Goal: Information Seeking & Learning: Learn about a topic

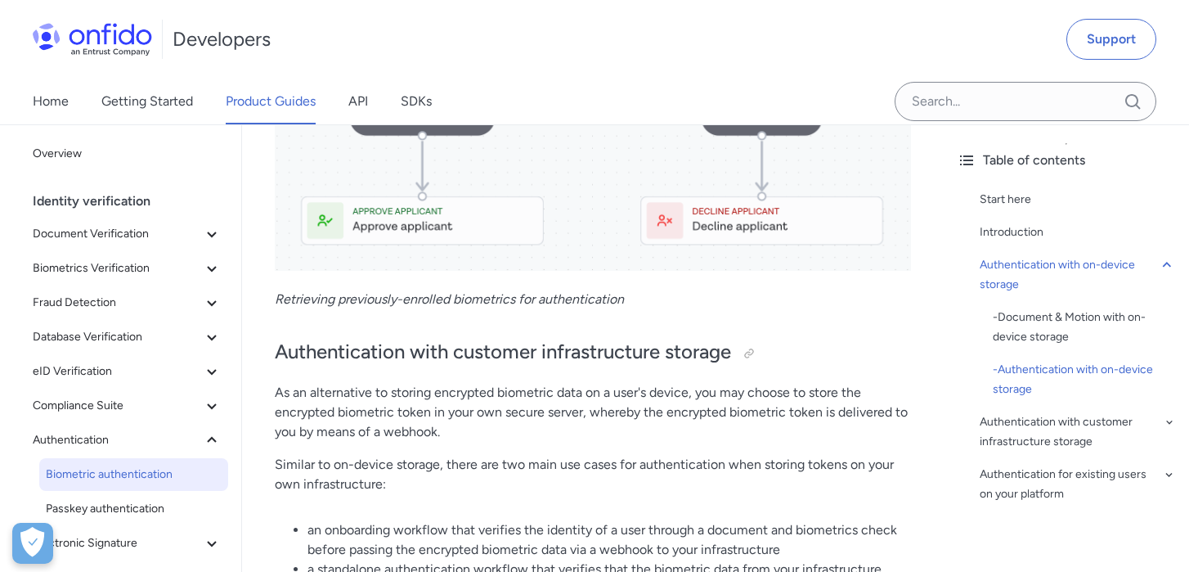
scroll to position [2638, 0]
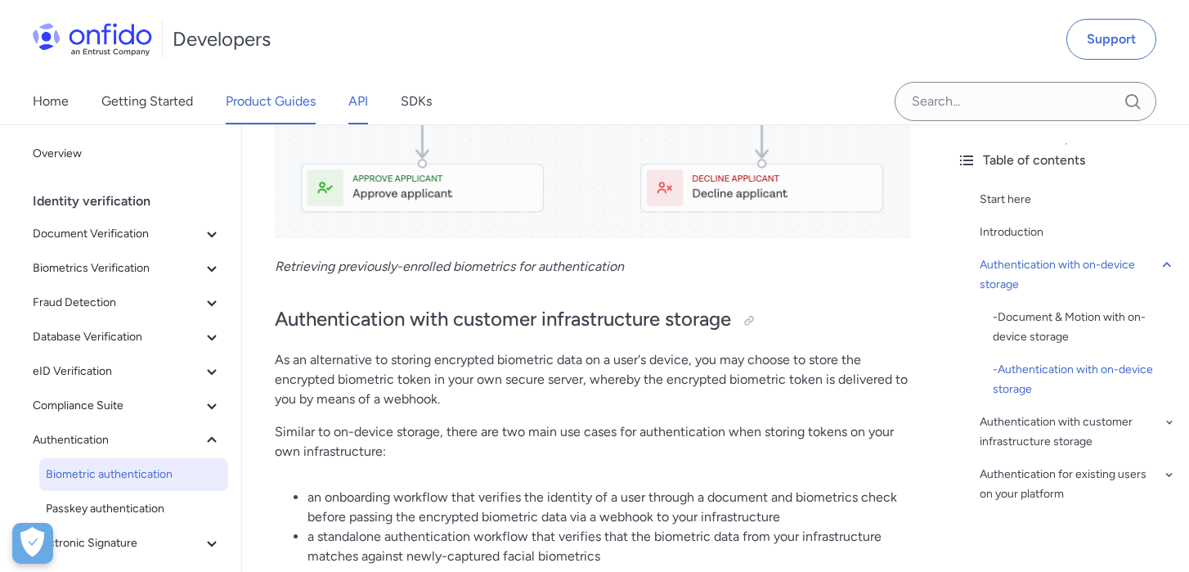
click at [360, 105] on link "API" at bounding box center [358, 102] width 20 height 46
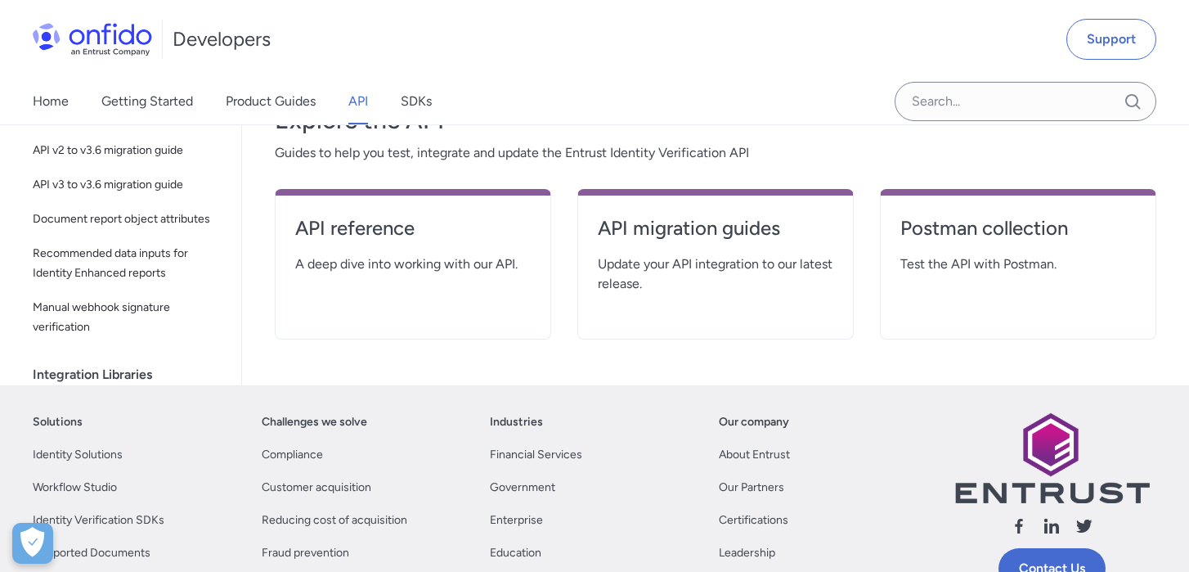
scroll to position [327, 0]
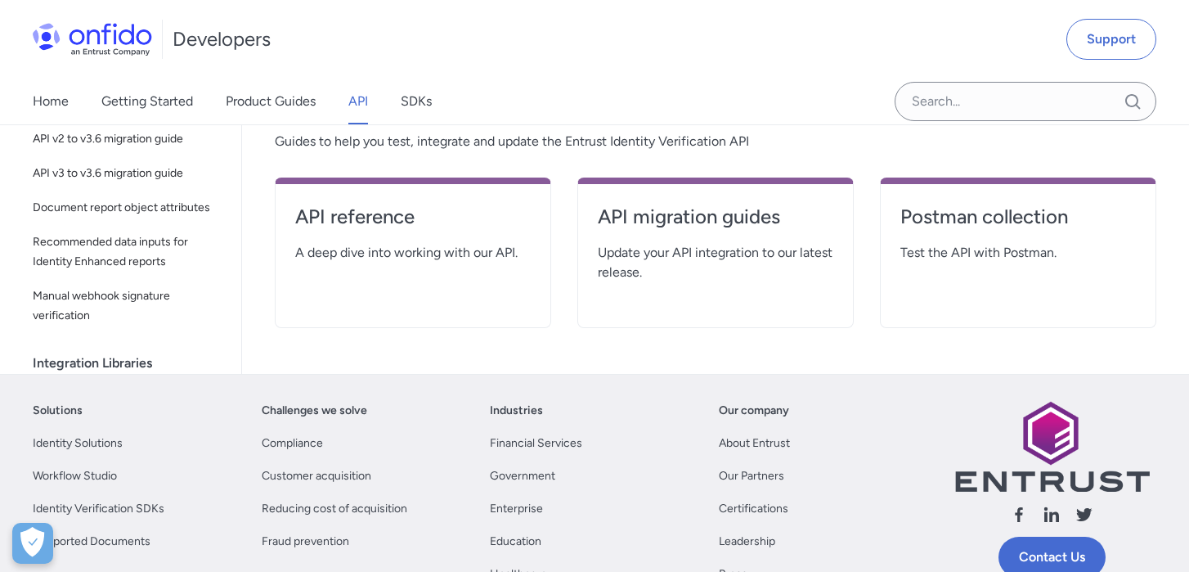
click at [462, 263] on div "API reference A deep dive into working with our API." at bounding box center [413, 252] width 276 height 150
click at [385, 222] on h4 "API reference" at bounding box center [413, 217] width 236 height 26
select select "http"
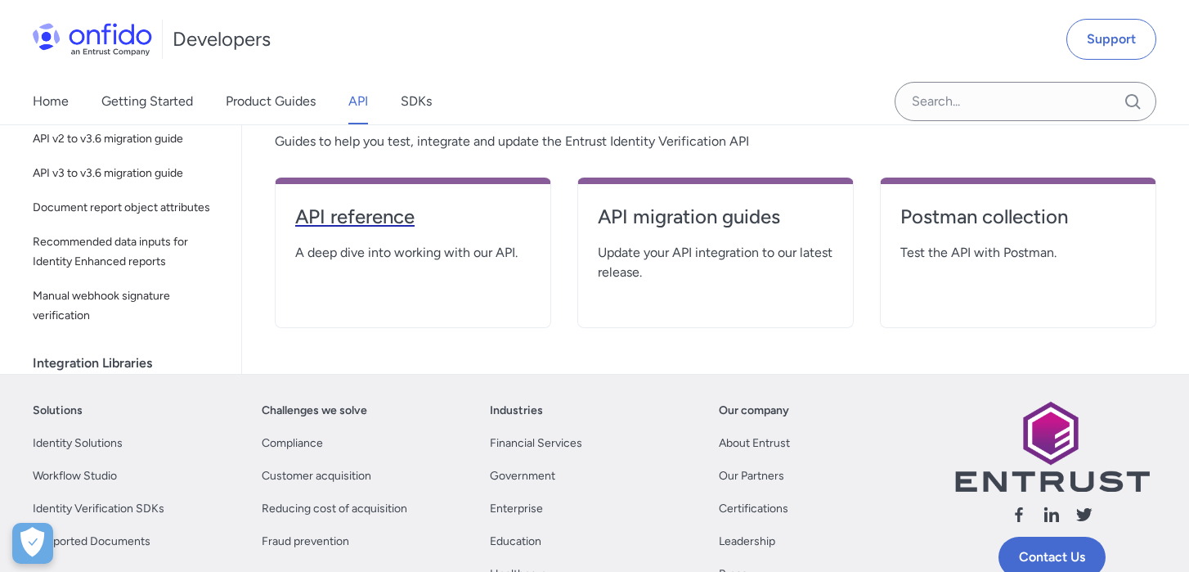
select select "http"
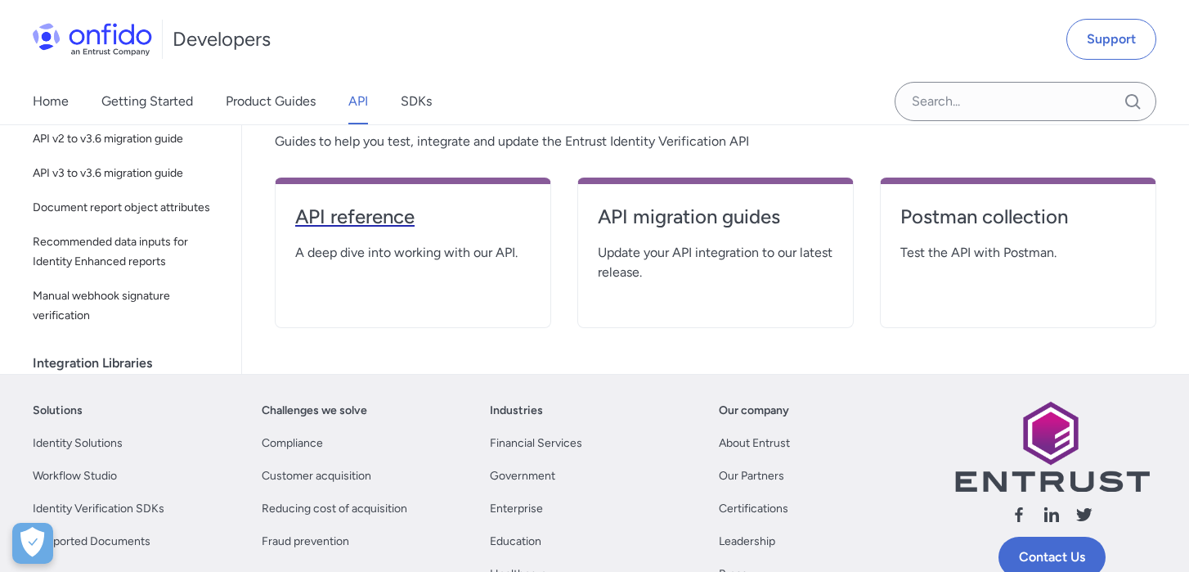
select select "http"
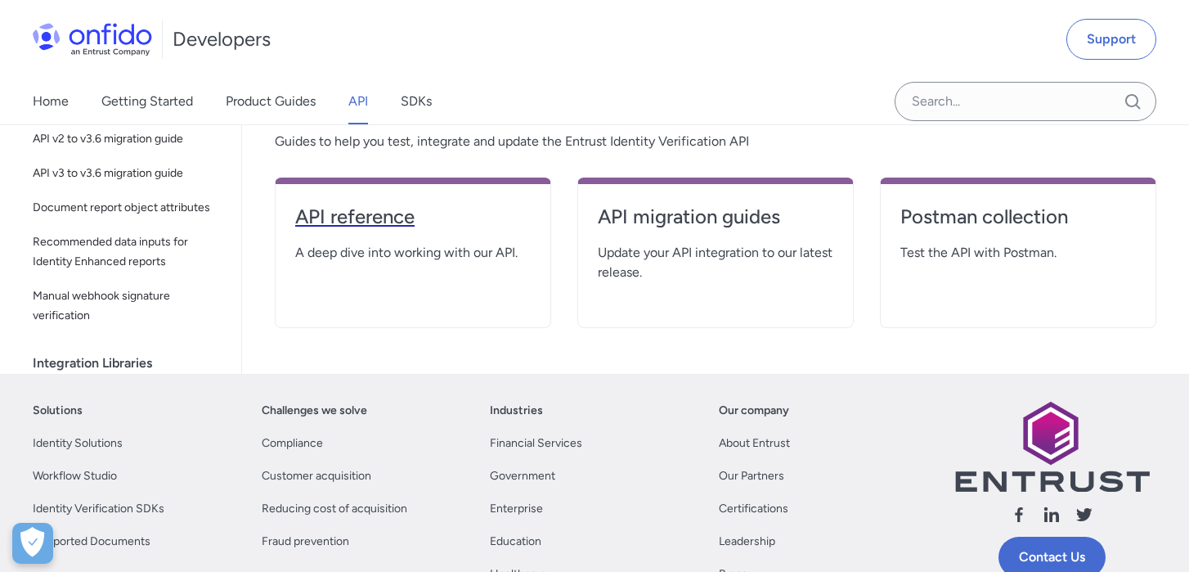
select select "http"
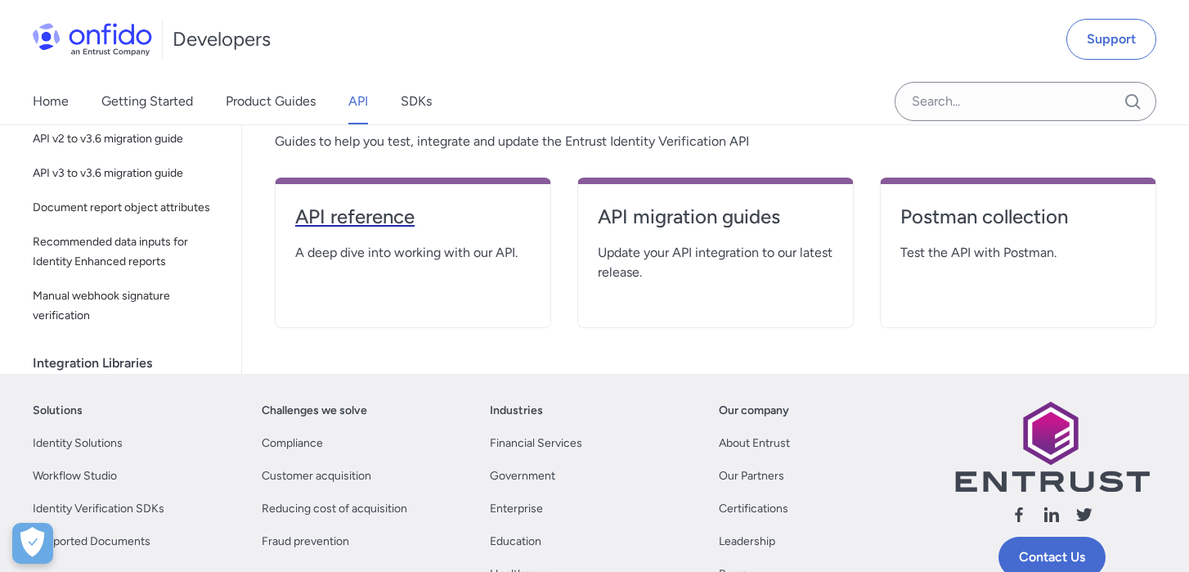
select select "http"
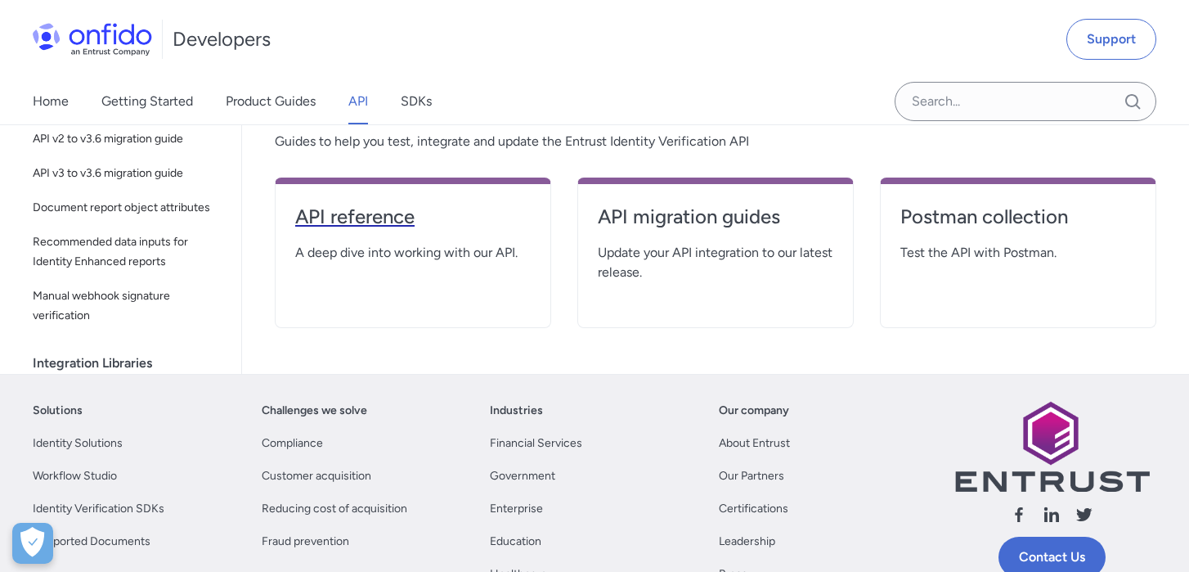
select select "http"
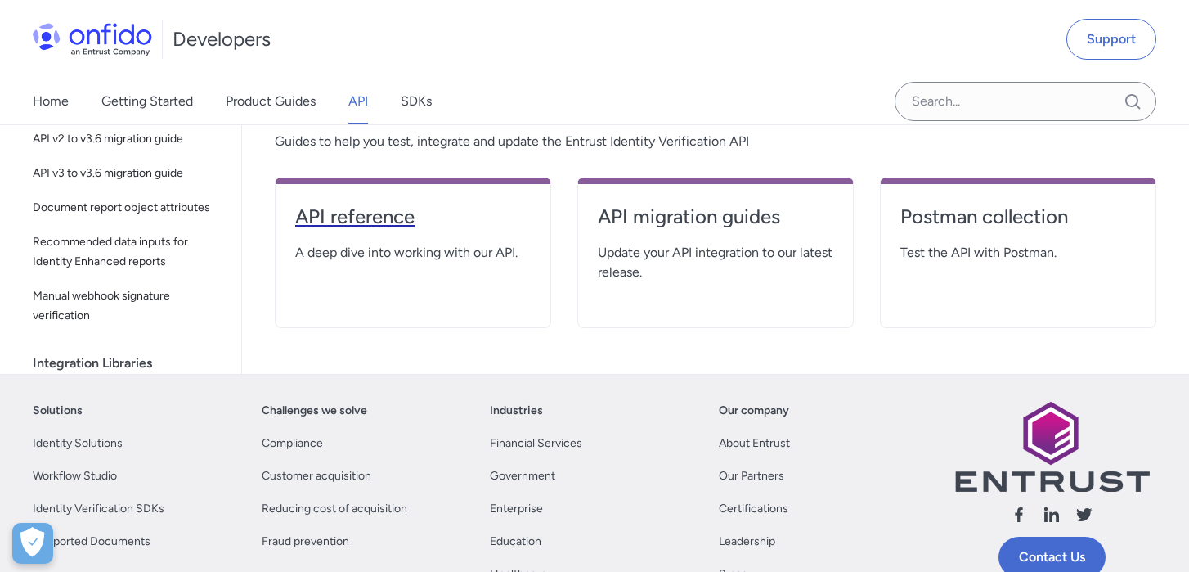
select select "http"
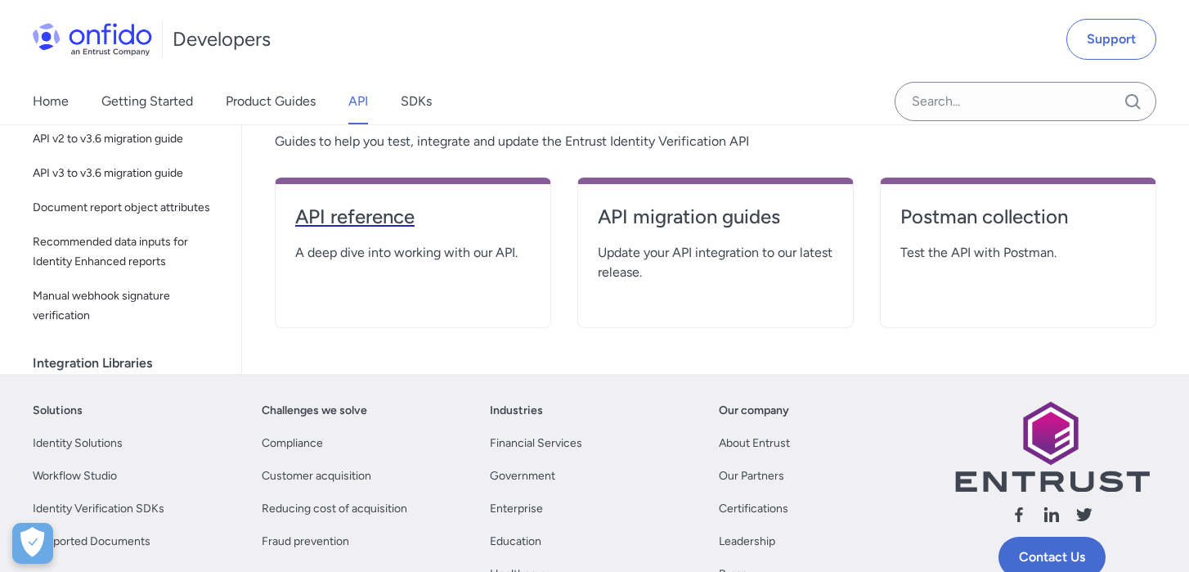
select select "http"
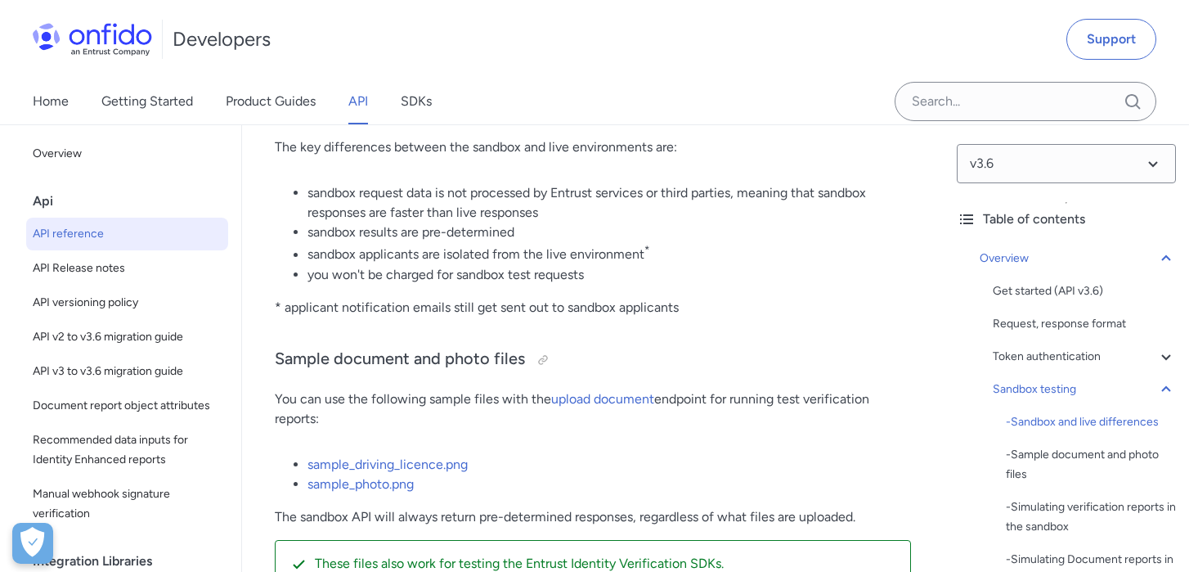
scroll to position [3110, 0]
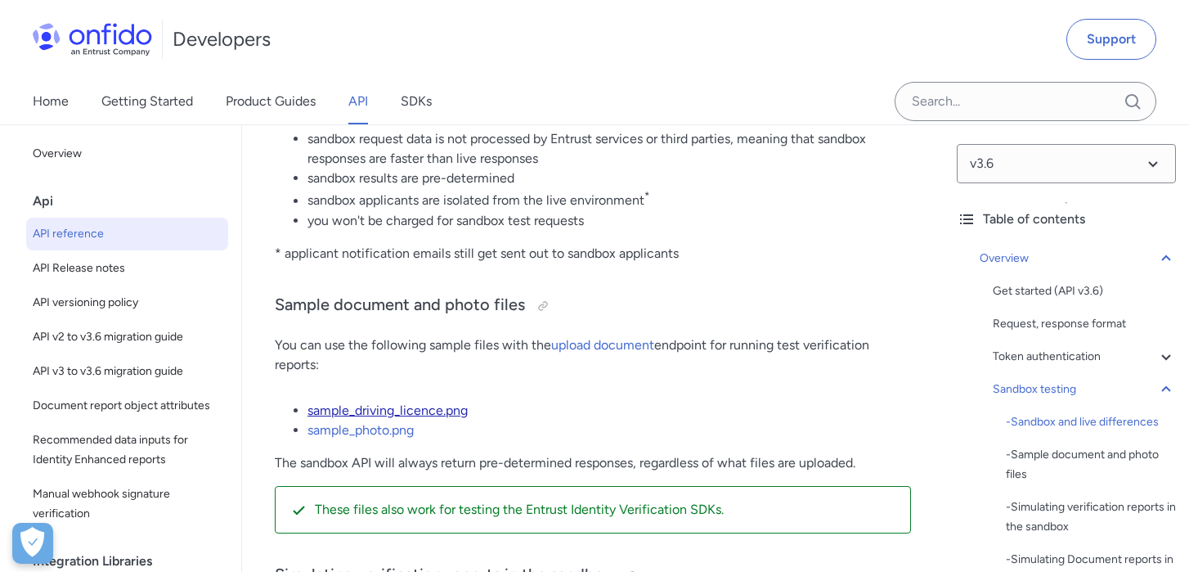
click at [422, 412] on link "sample_driving_licence.png" at bounding box center [388, 410] width 160 height 16
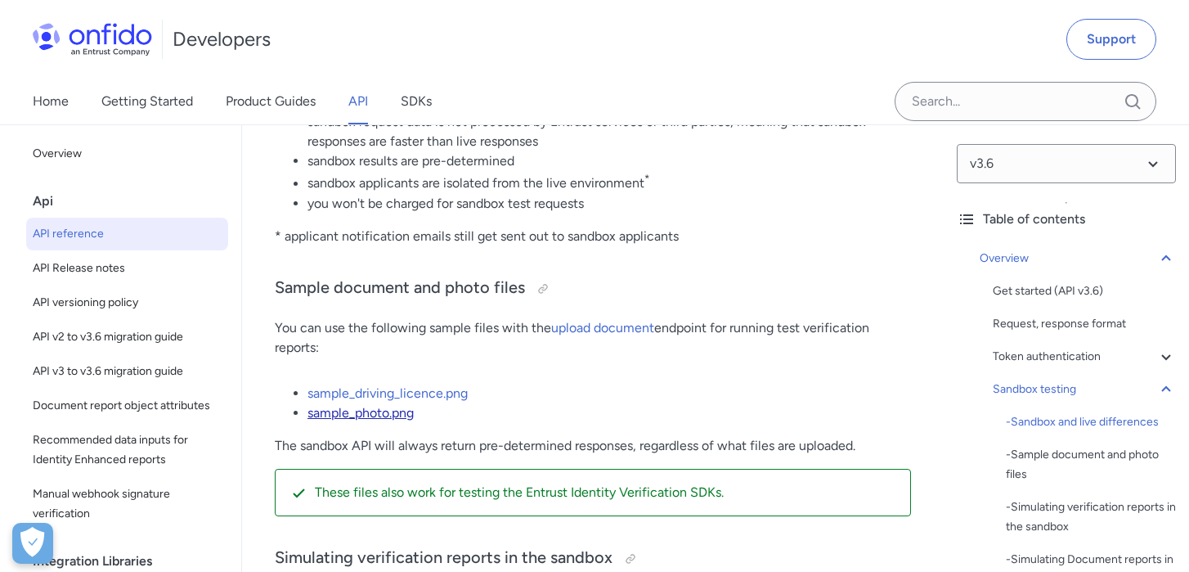
click at [391, 419] on link "sample_photo.png" at bounding box center [361, 413] width 106 height 16
click at [597, 331] on link "upload document" at bounding box center [602, 328] width 103 height 16
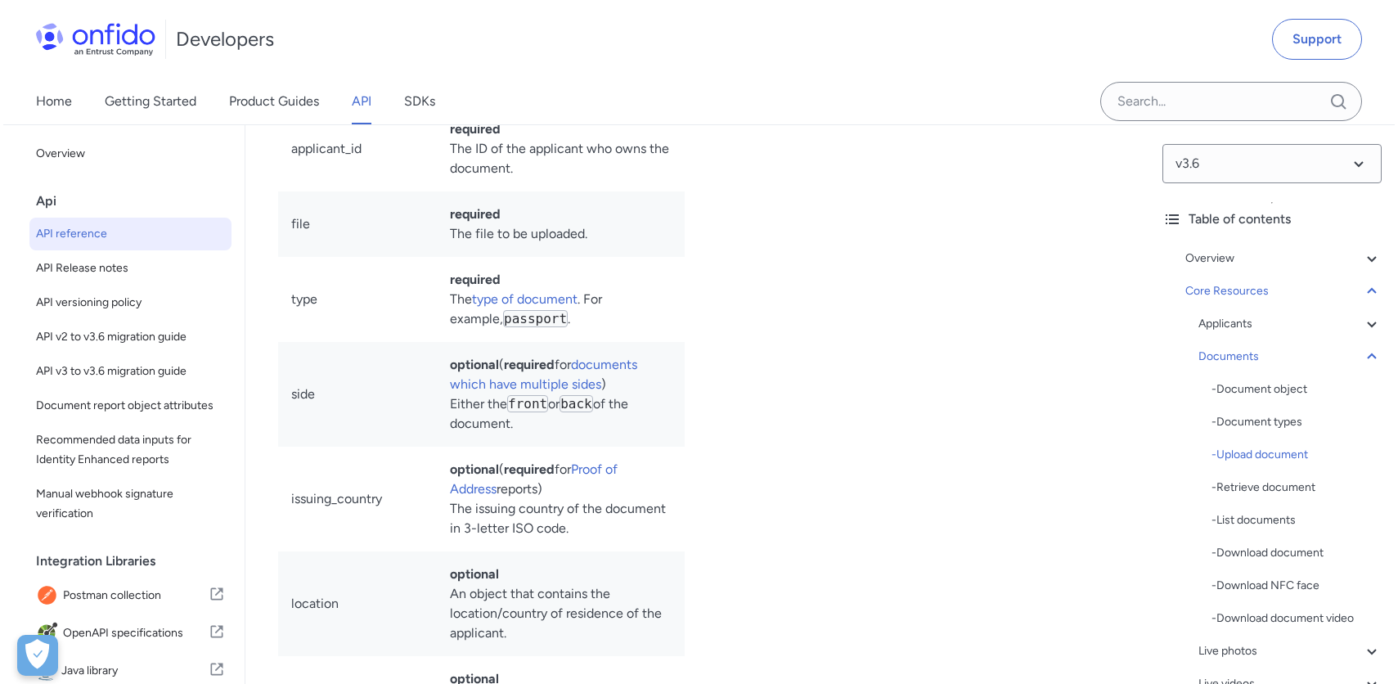
scroll to position [28803, 0]
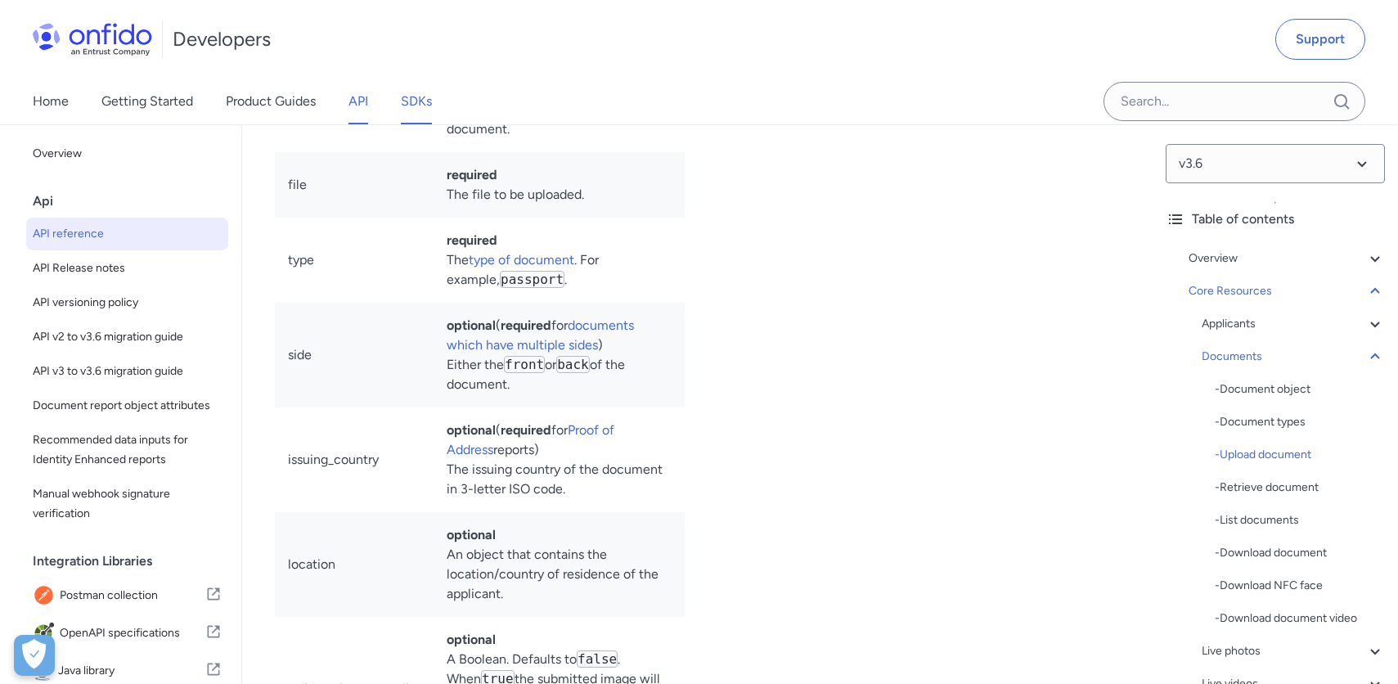
click at [424, 108] on link "SDKs" at bounding box center [416, 102] width 31 height 46
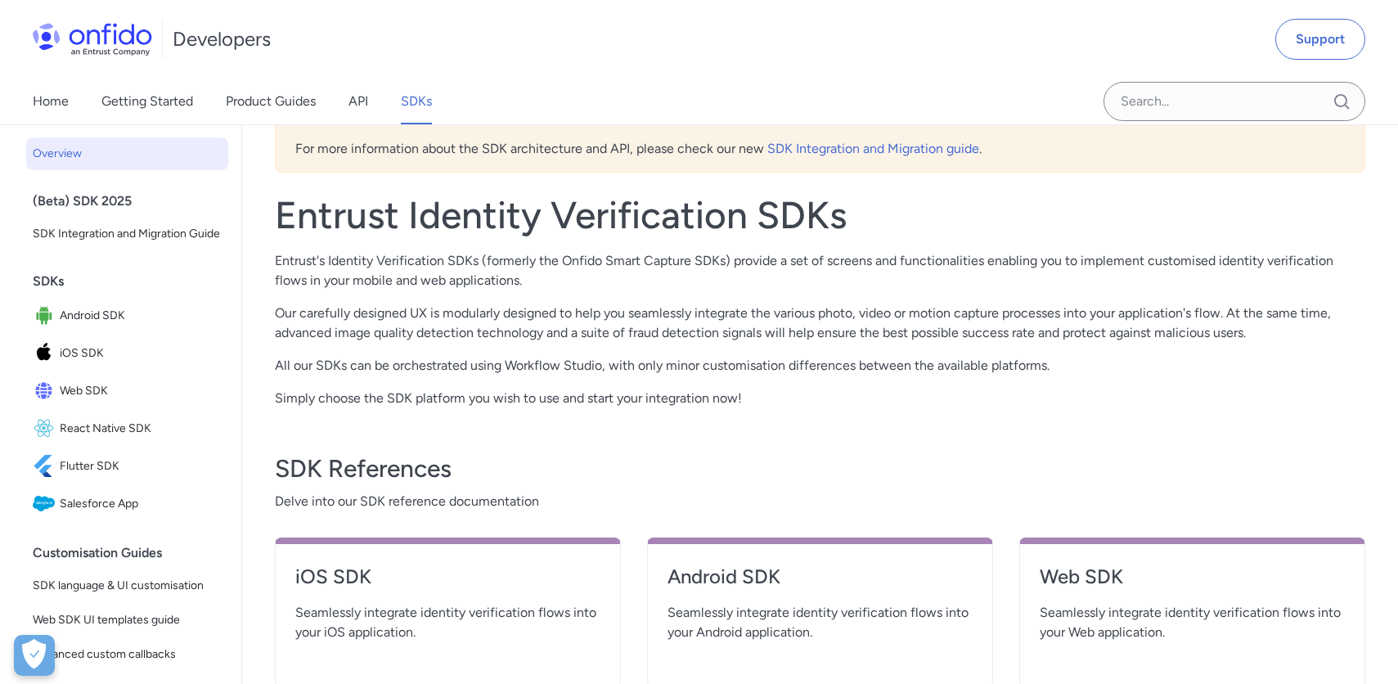
scroll to position [537, 0]
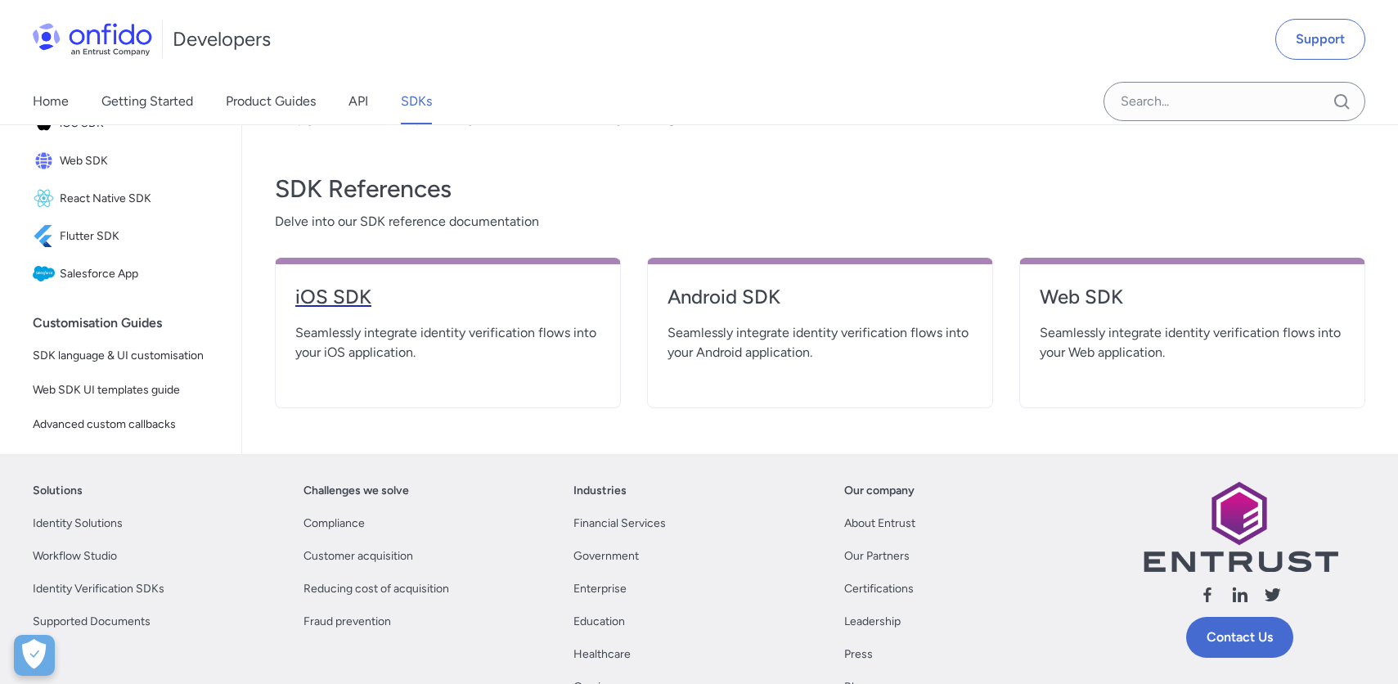
click at [309, 299] on h4 "iOS SDK" at bounding box center [447, 297] width 305 height 26
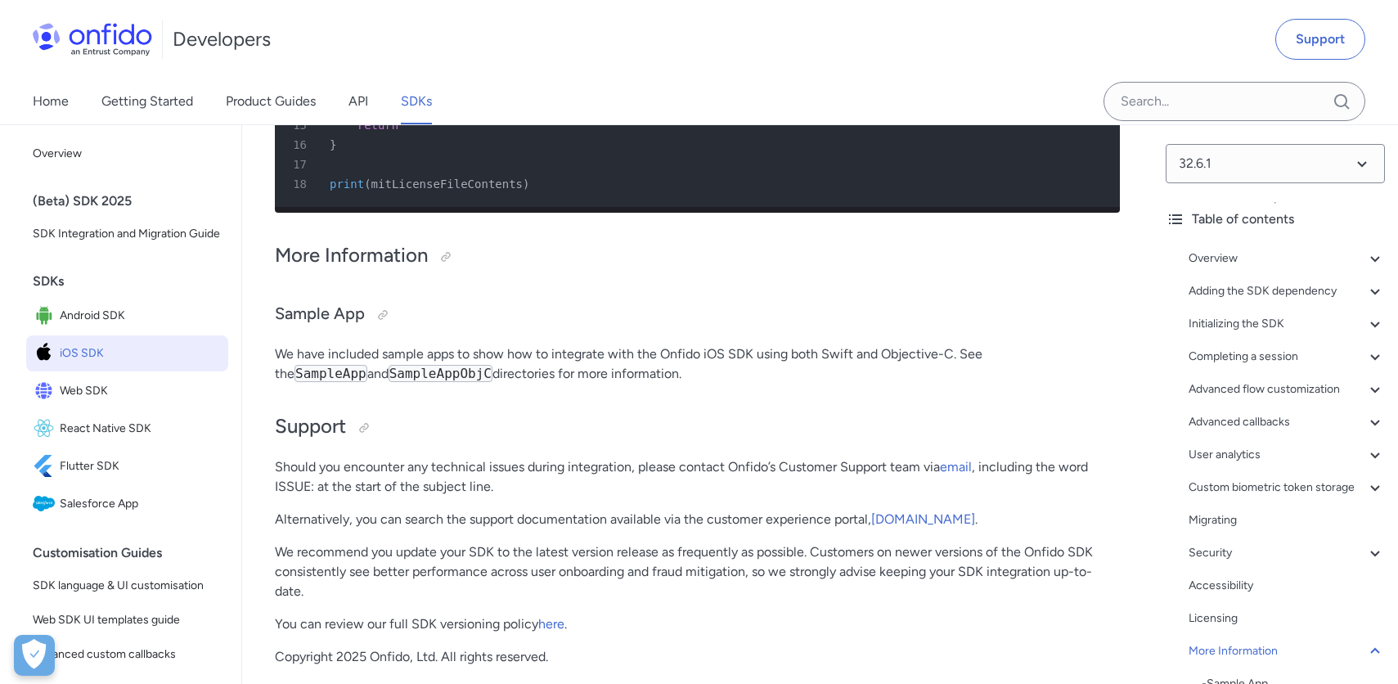
scroll to position [46695, 0]
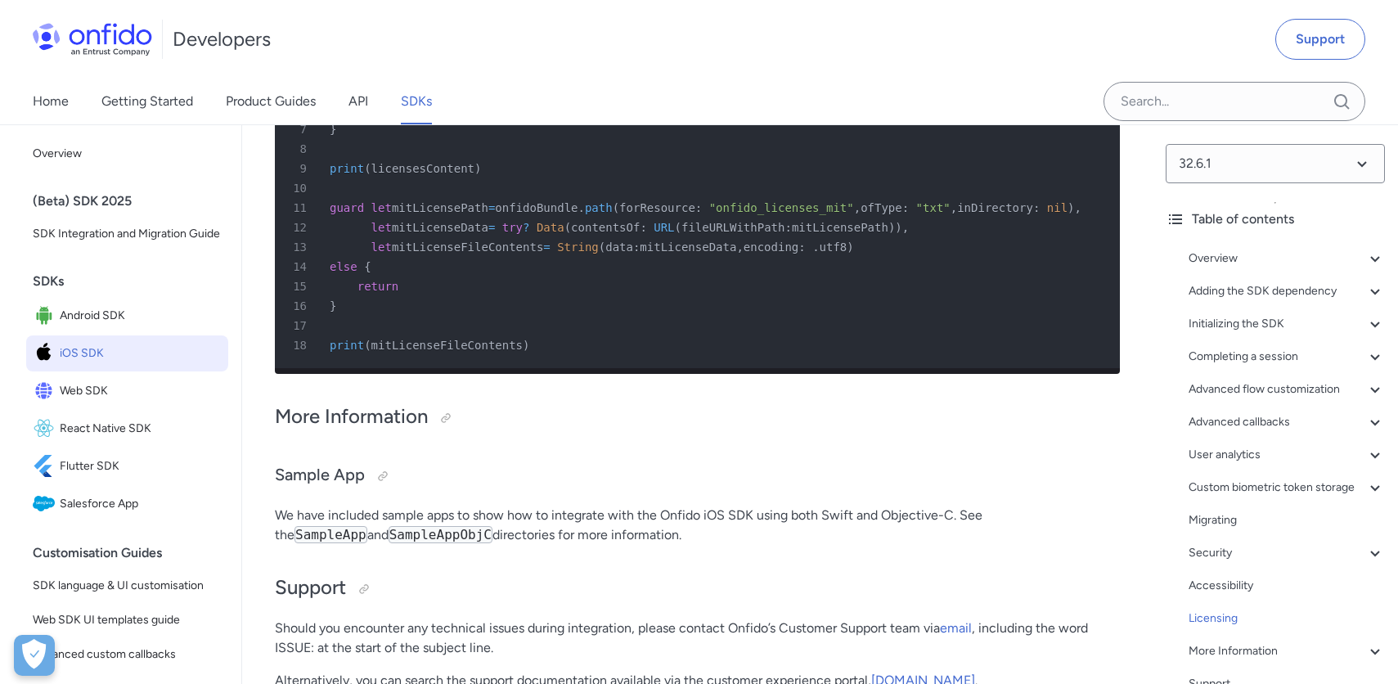
click at [367, 526] on code "SampleApp" at bounding box center [330, 534] width 73 height 17
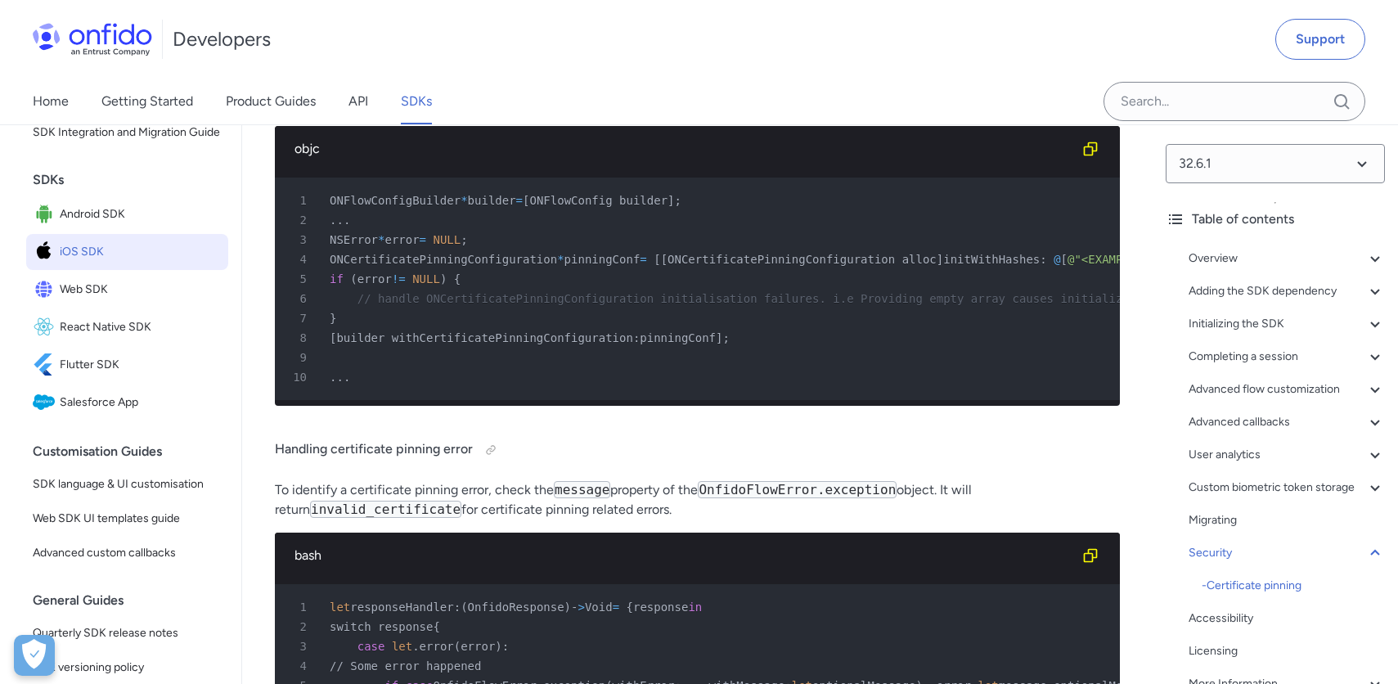
scroll to position [45250, 0]
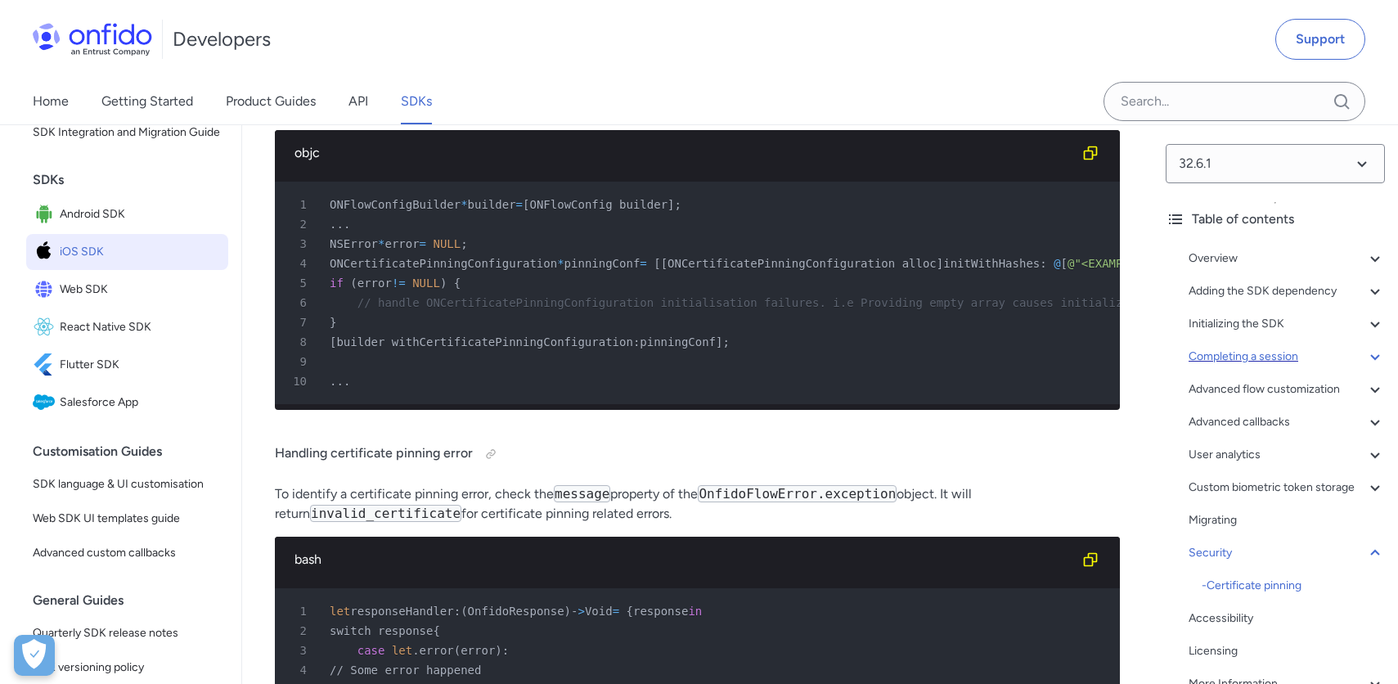
click at [1188, 356] on div "Completing a session" at bounding box center [1286, 357] width 196 height 20
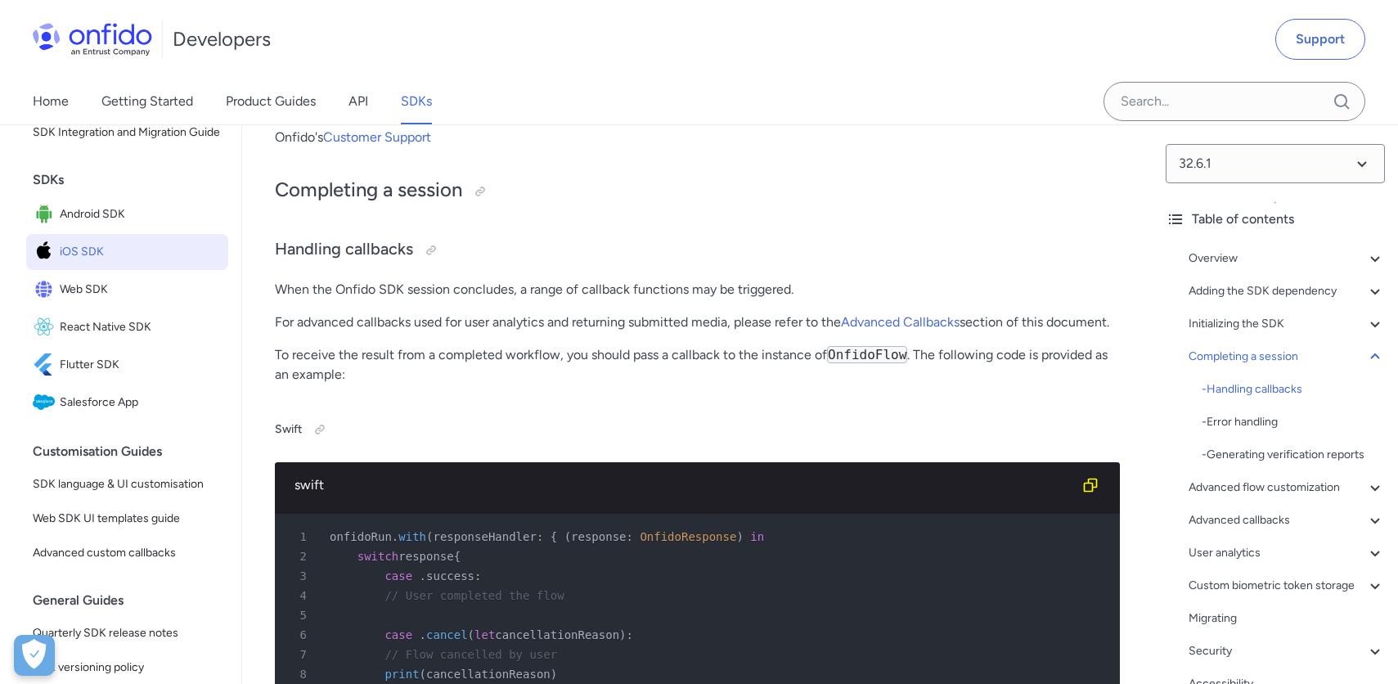
click at [1188, 505] on div "Overview - Environments and testing with the SDK - Going Live Adding the SDK de…" at bounding box center [1274, 523] width 219 height 563
click at [1188, 481] on div "Advanced flow customization" at bounding box center [1286, 488] width 196 height 20
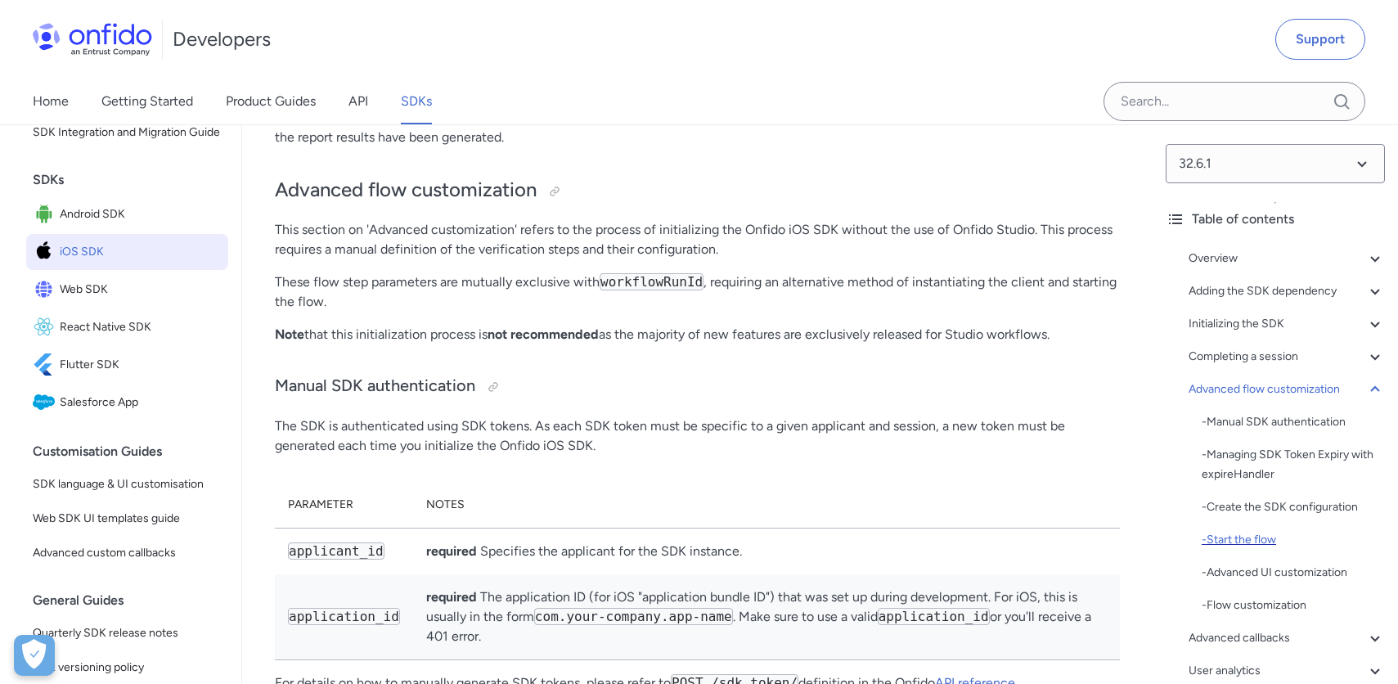
click at [1188, 543] on div "- Start the flow" at bounding box center [1292, 540] width 183 height 20
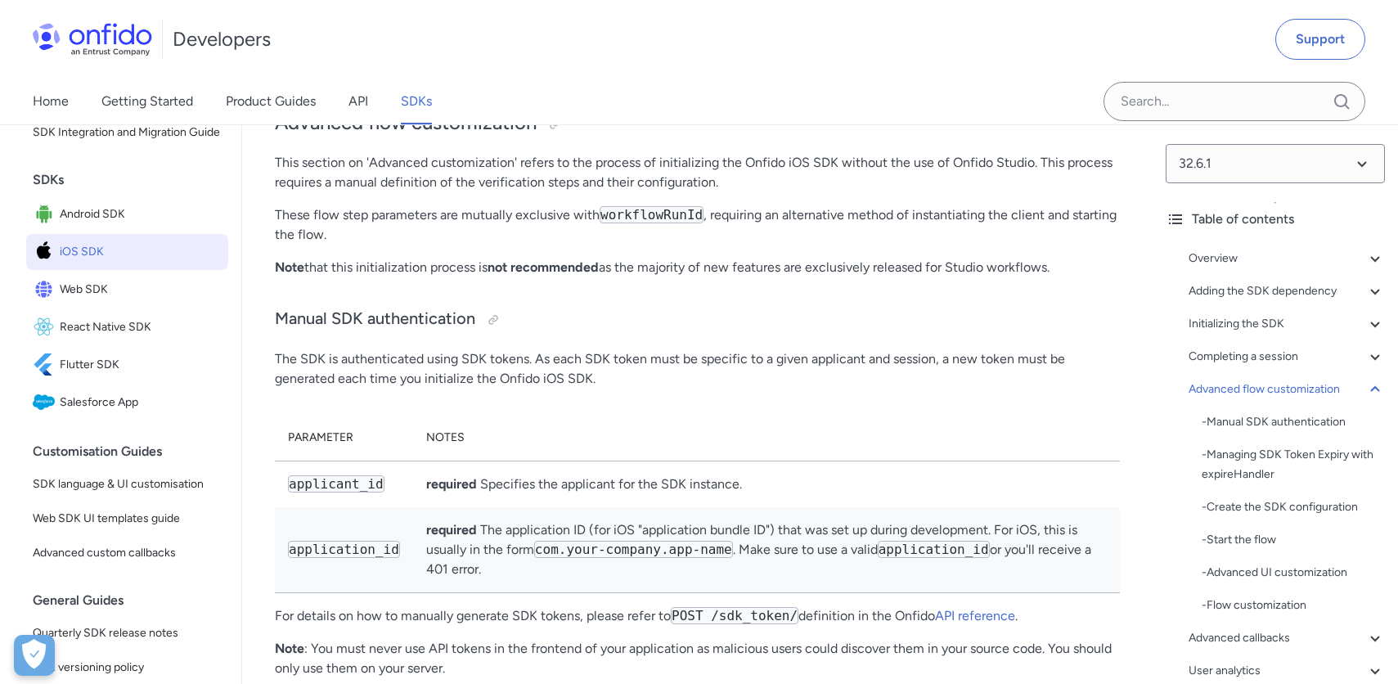
scroll to position [13754, 0]
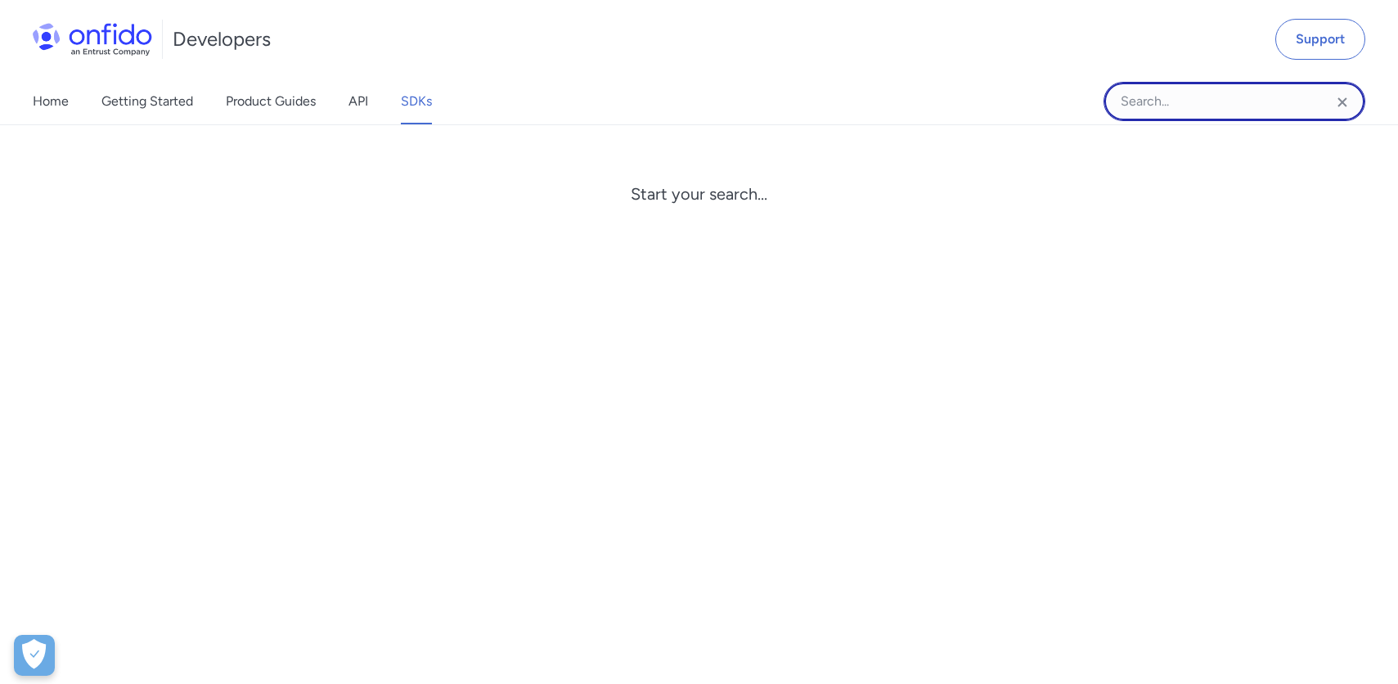
click at [1188, 97] on input "Onfido search input field" at bounding box center [1234, 101] width 262 height 39
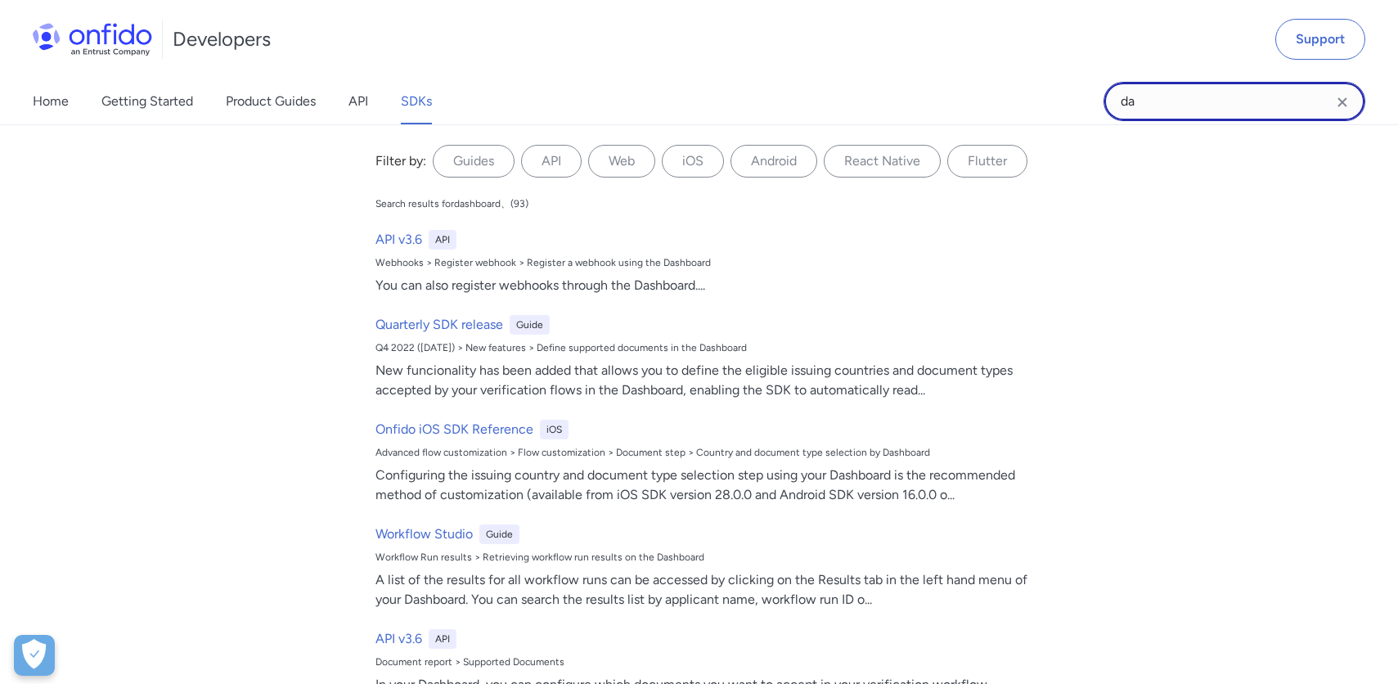
type input "d"
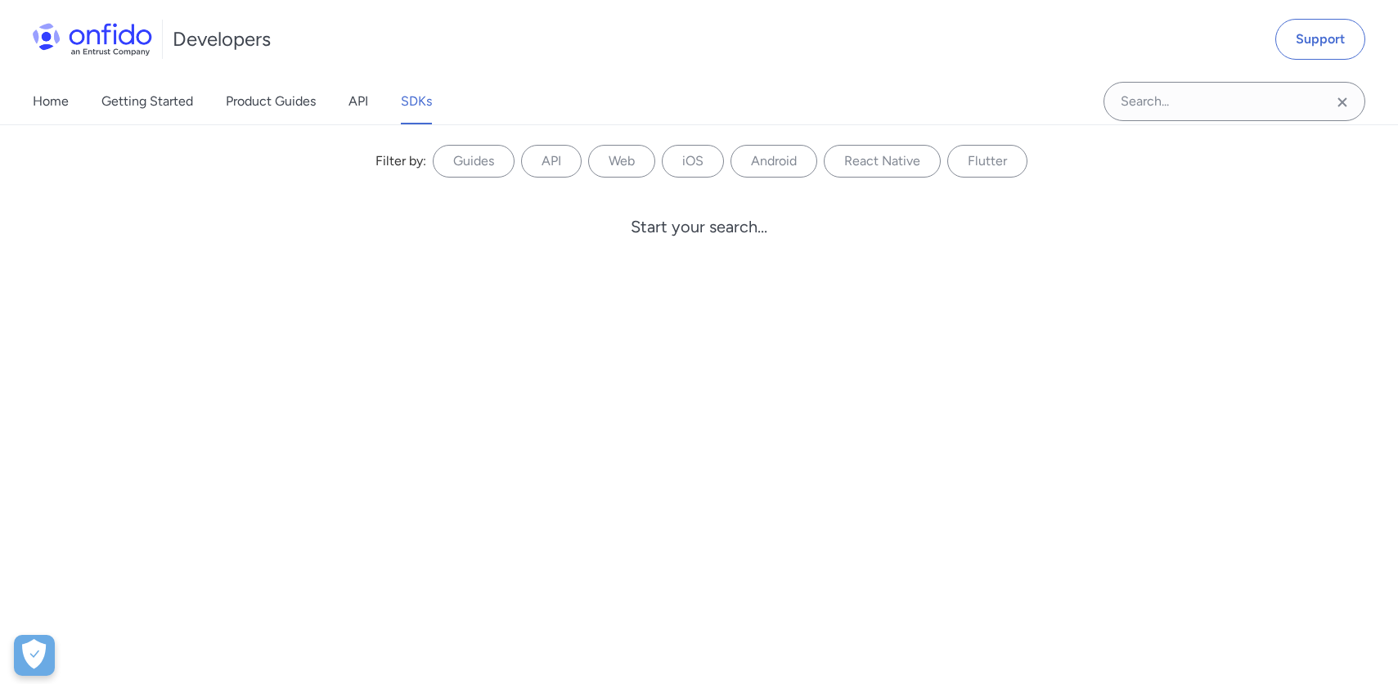
click at [1188, 93] on icon "Clear search field button" at bounding box center [1342, 102] width 20 height 20
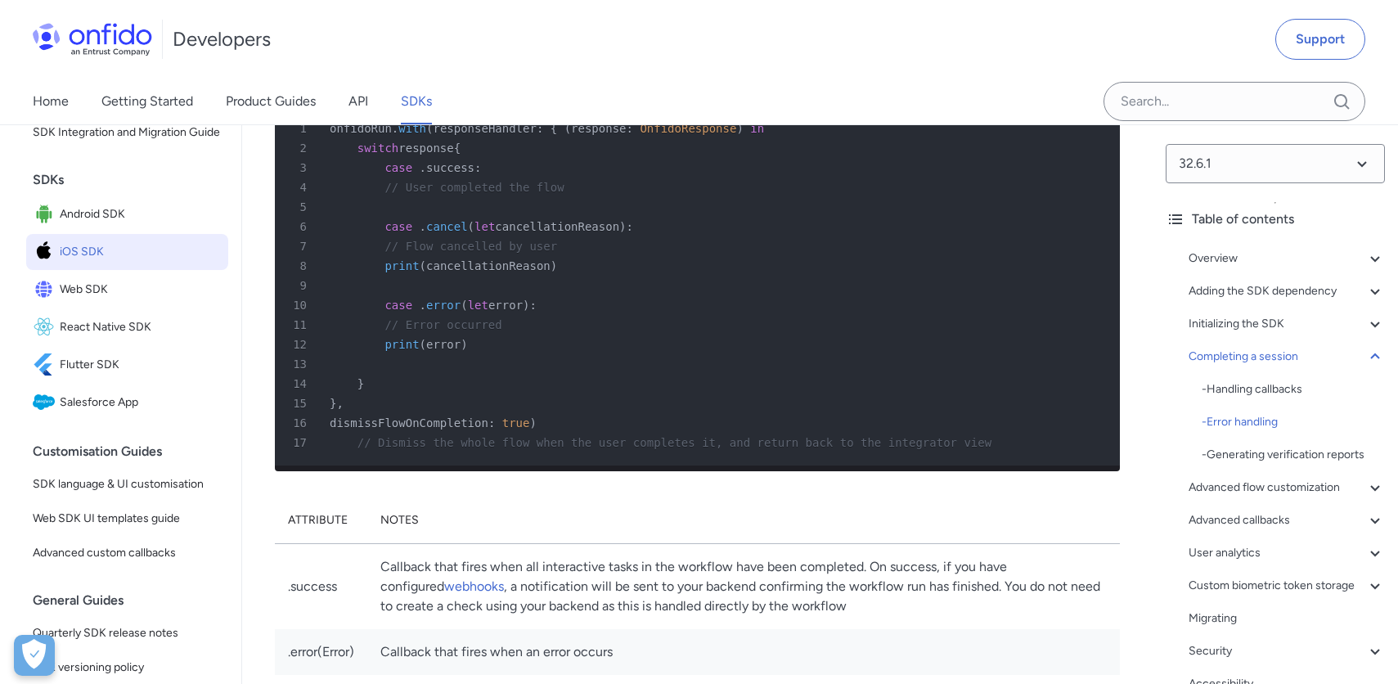
scroll to position [11843, 0]
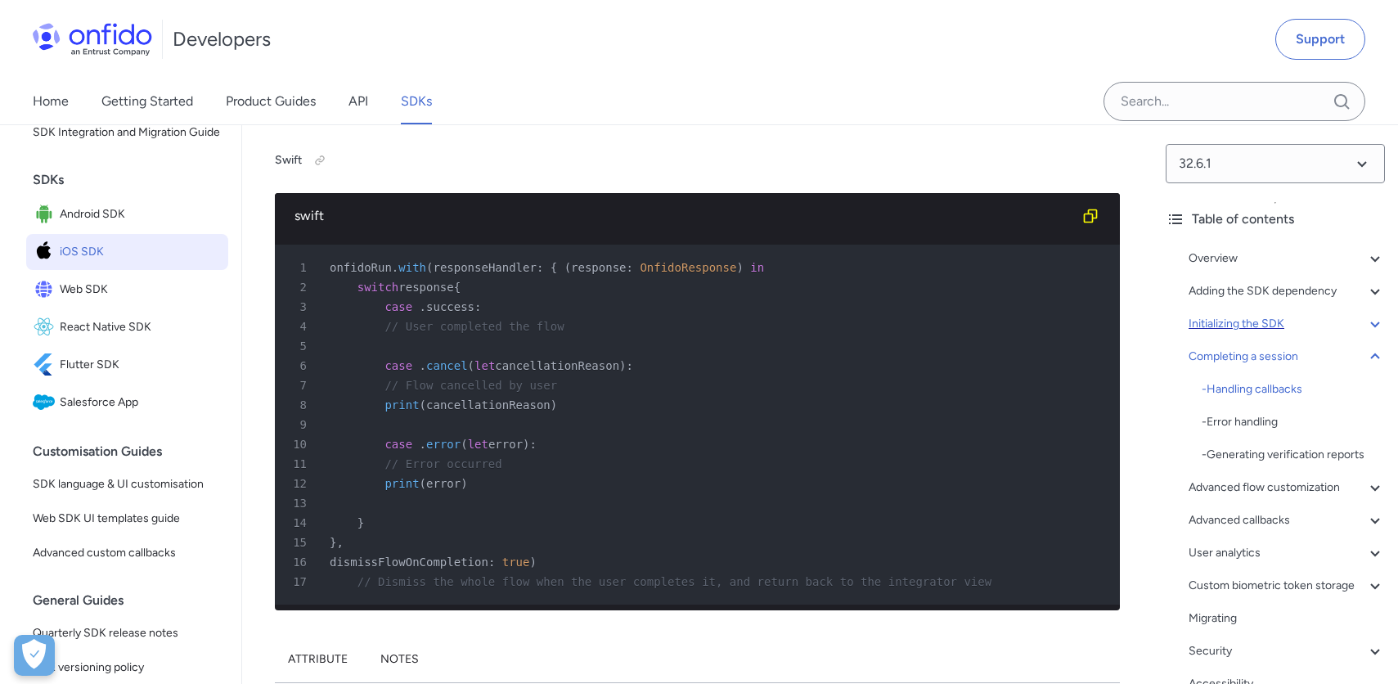
click at [1188, 326] on div "Initializing the SDK" at bounding box center [1286, 324] width 196 height 20
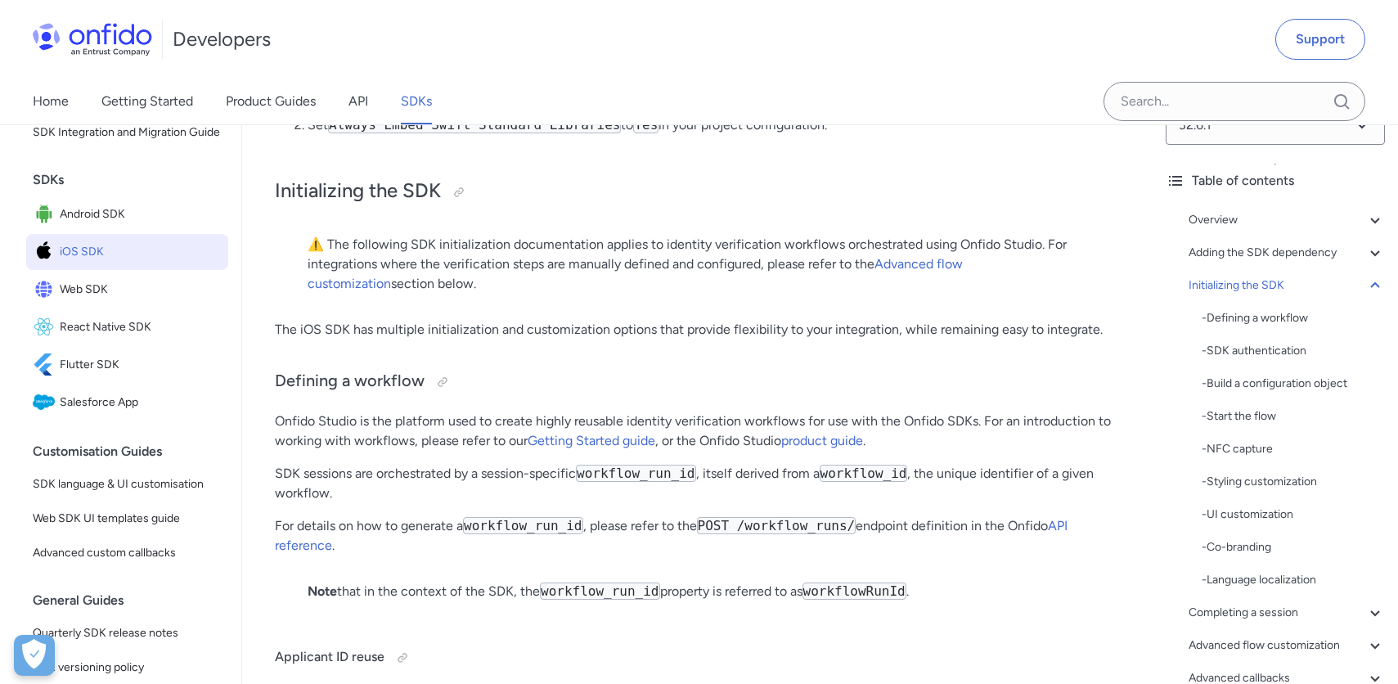
scroll to position [44, 0]
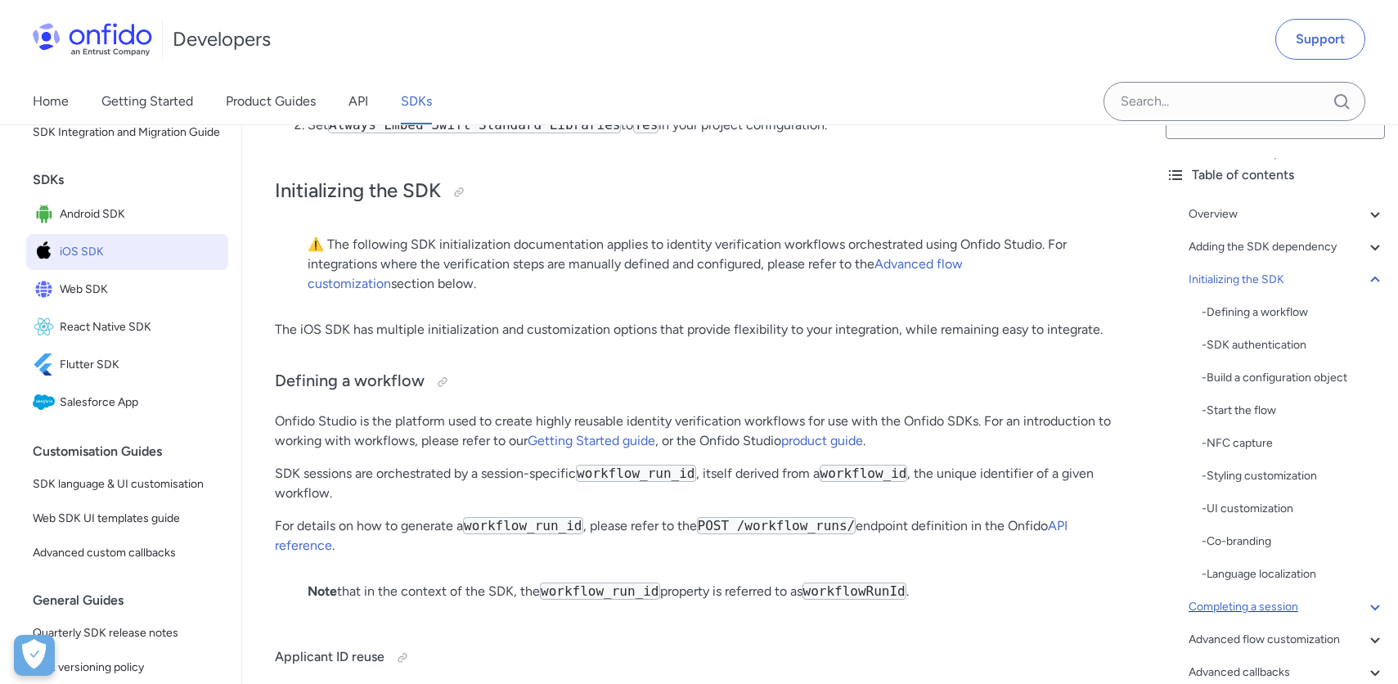
click at [1188, 571] on div "Completing a session" at bounding box center [1286, 607] width 196 height 20
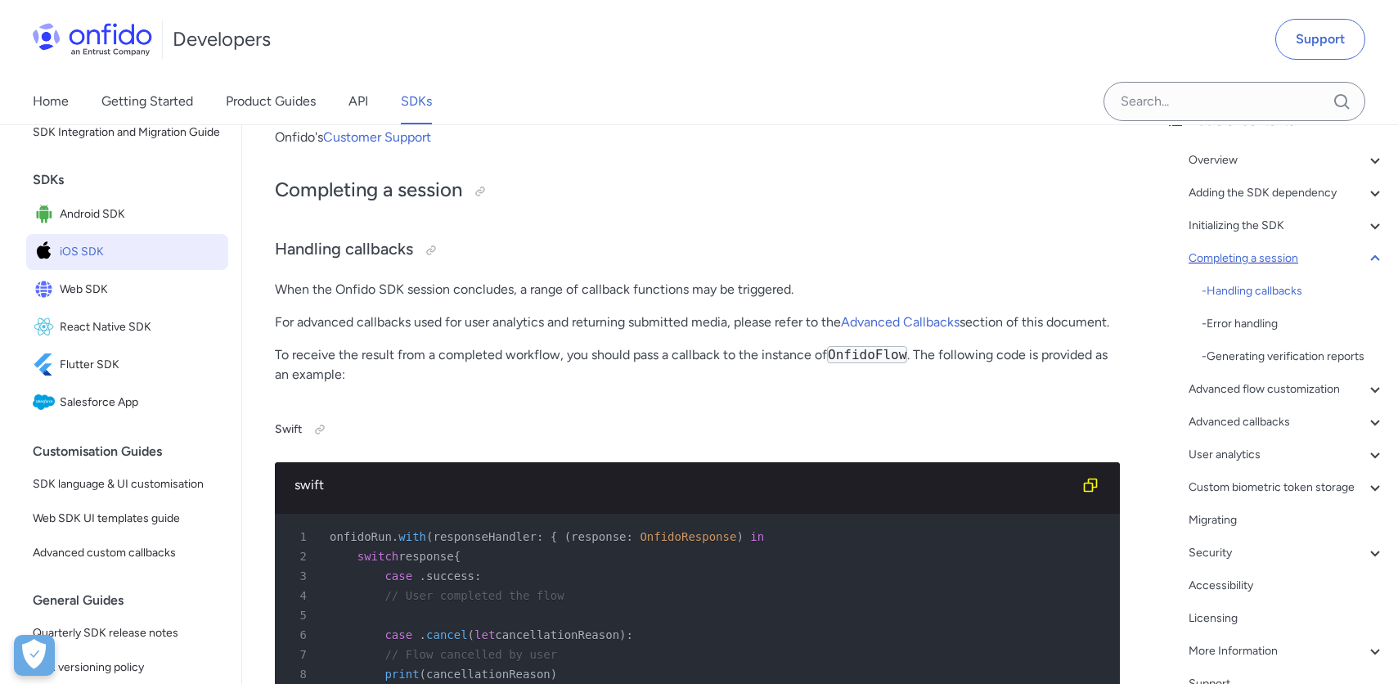
scroll to position [99, 0]
click at [1188, 353] on div "- Generating verification reports" at bounding box center [1292, 356] width 183 height 20
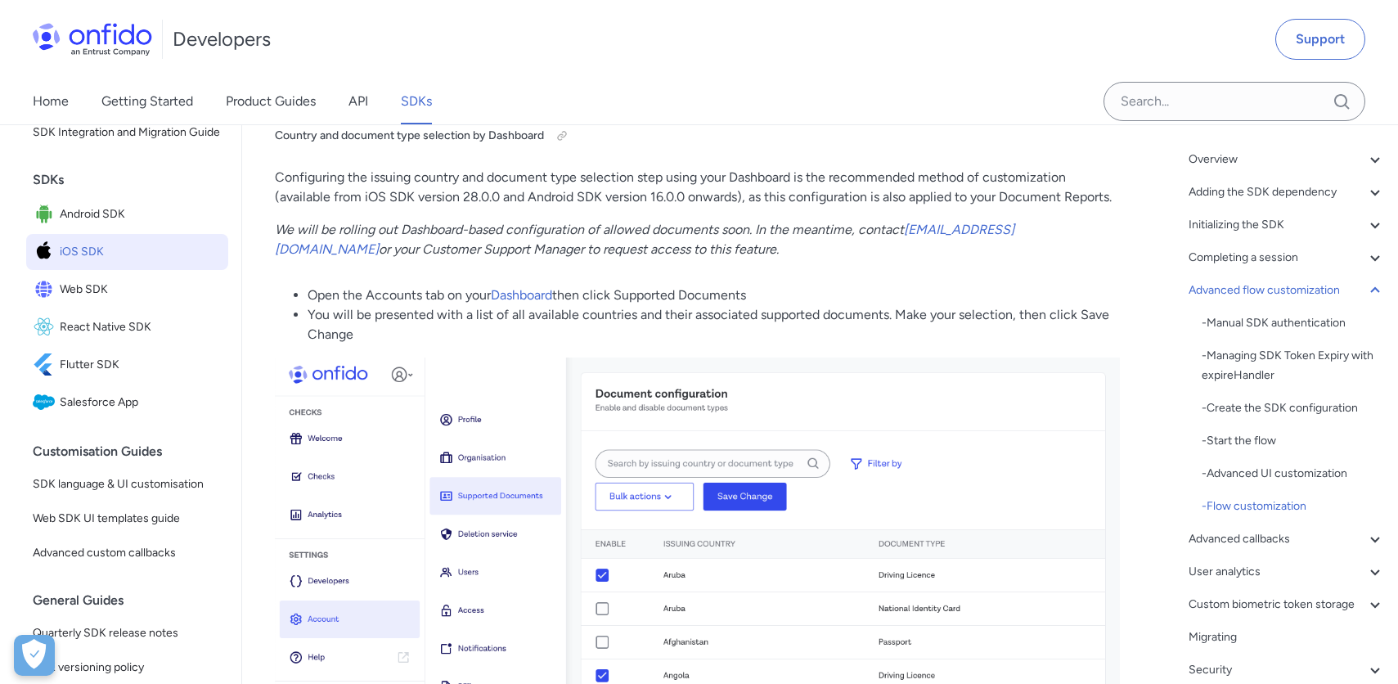
scroll to position [20657, 0]
click at [541, 293] on link "Dashboard" at bounding box center [521, 294] width 61 height 16
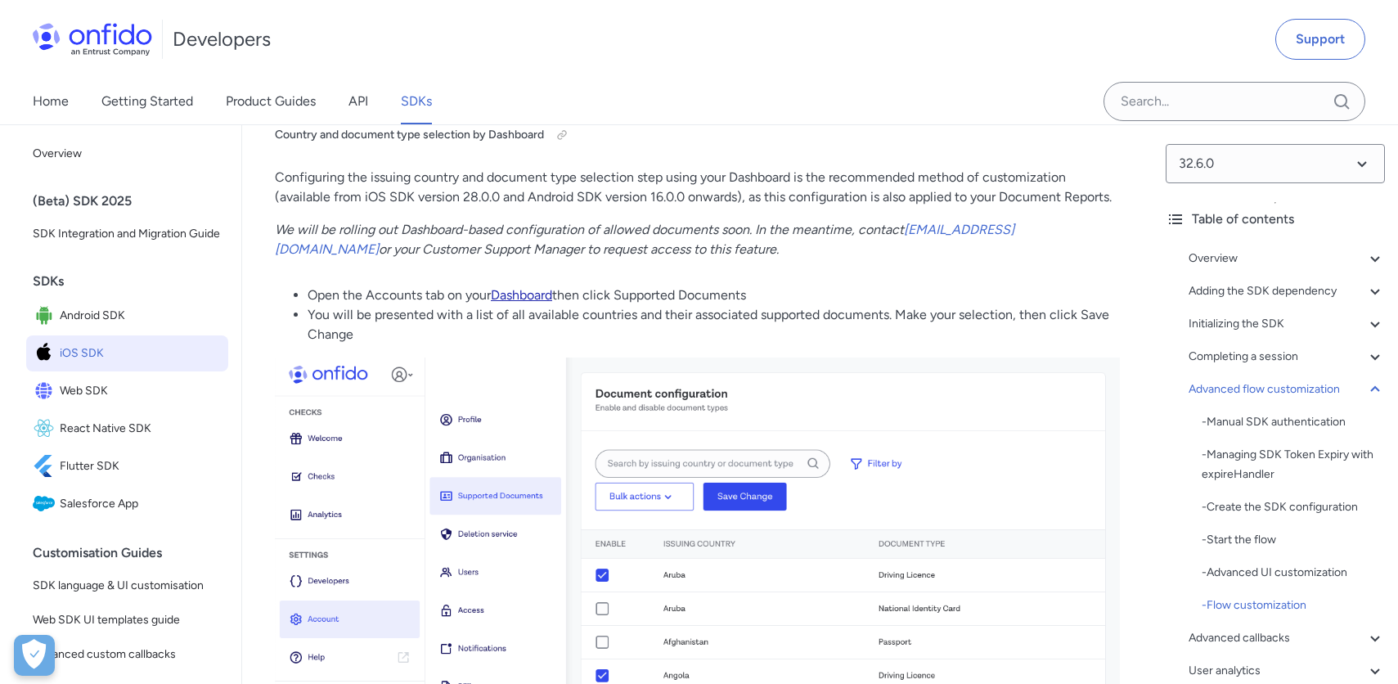
scroll to position [20659, 0]
drag, startPoint x: 492, startPoint y: 294, endPoint x: 563, endPoint y: 298, distance: 70.5
click at [563, 298] on li "Open the Accounts tab on your Dashboard then click Supported Documents" at bounding box center [714, 295] width 812 height 20
copy li "Dashboard"
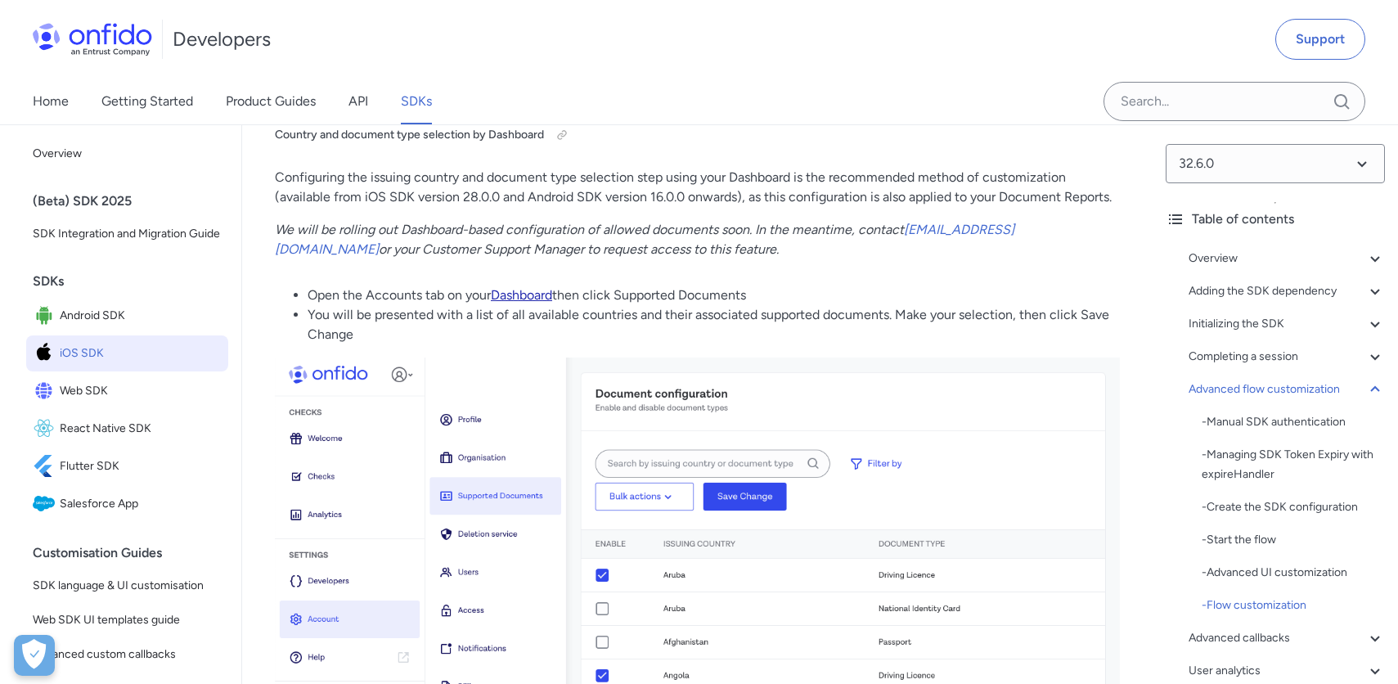
click at [545, 287] on link "Dashboard" at bounding box center [521, 295] width 61 height 16
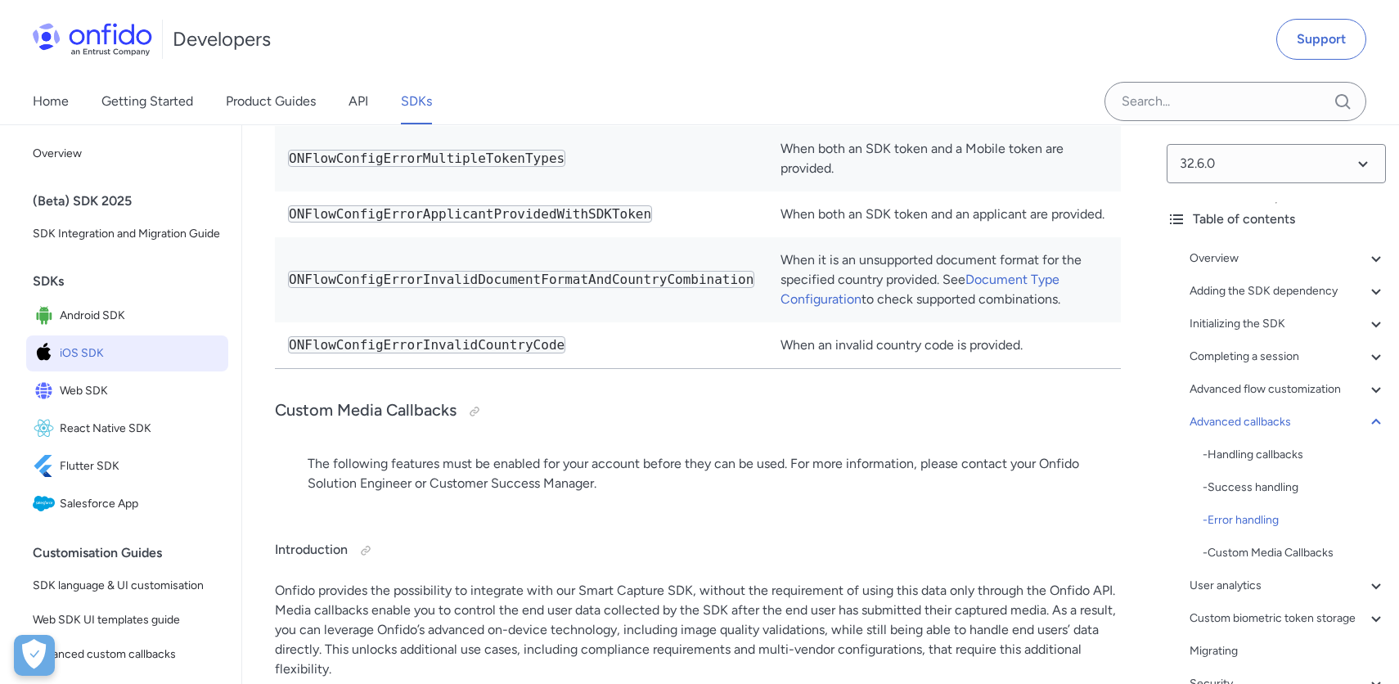
scroll to position [39892, 0]
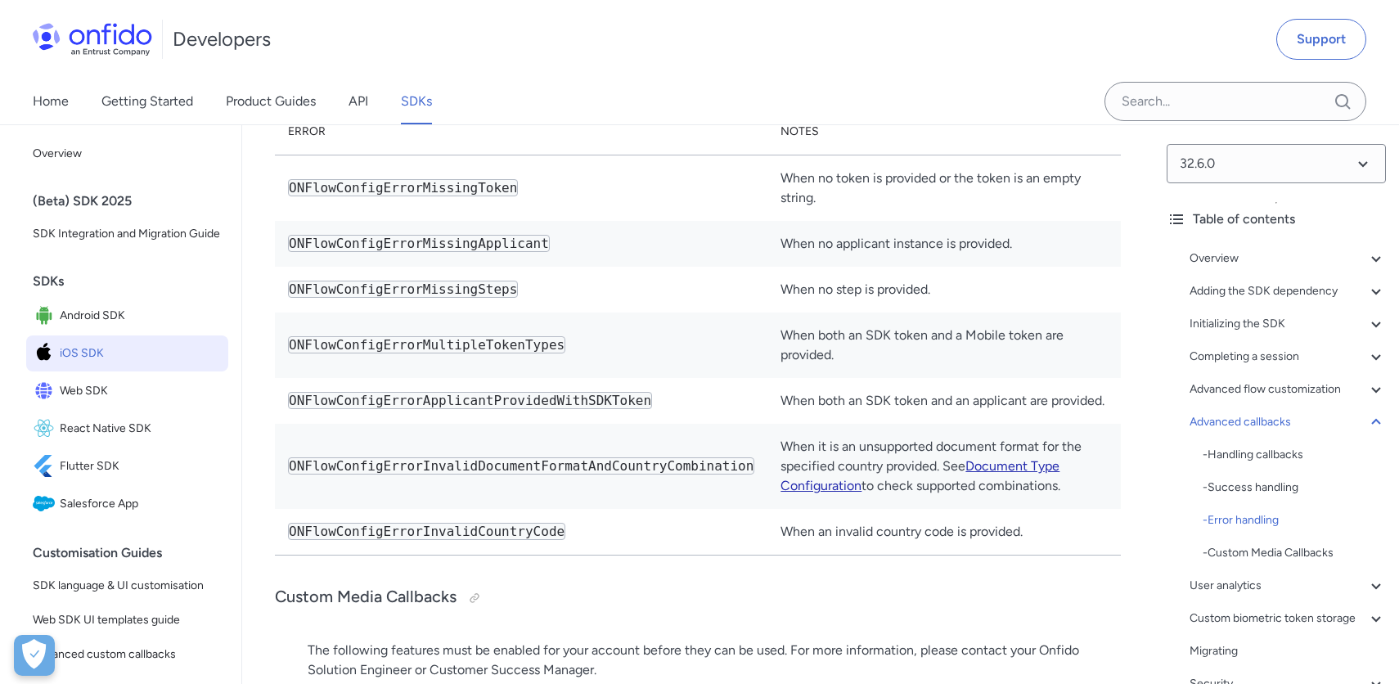
click at [820, 484] on link "Document Type Configuration" at bounding box center [919, 475] width 279 height 35
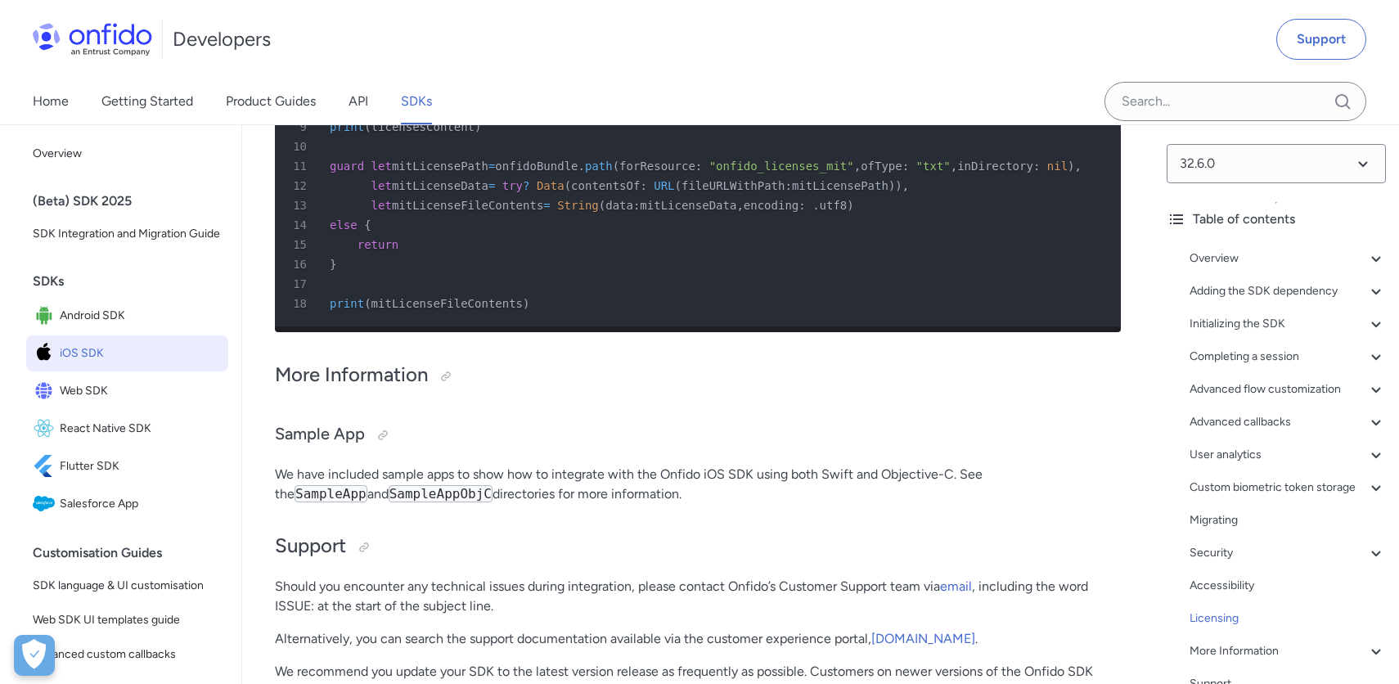
scroll to position [46739, 0]
click at [388, 492] on code "SampleAppObjC" at bounding box center [440, 495] width 104 height 17
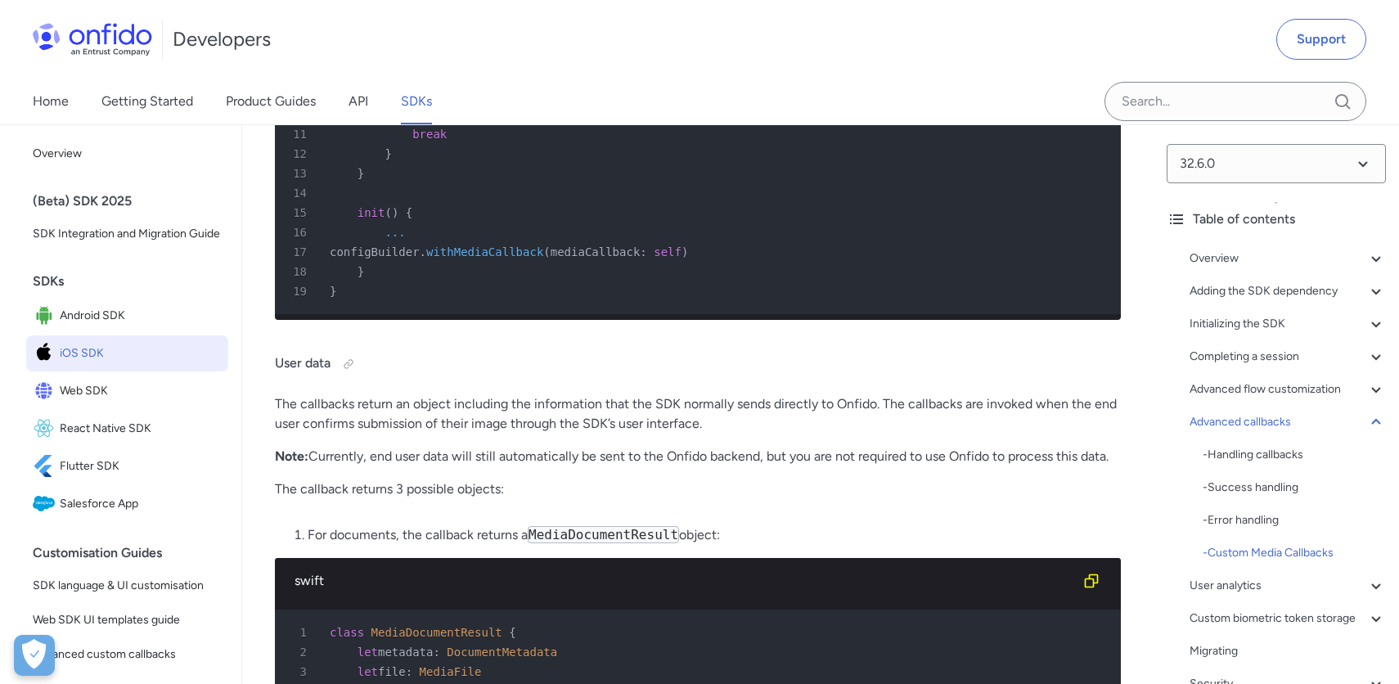
scroll to position [40786, 0]
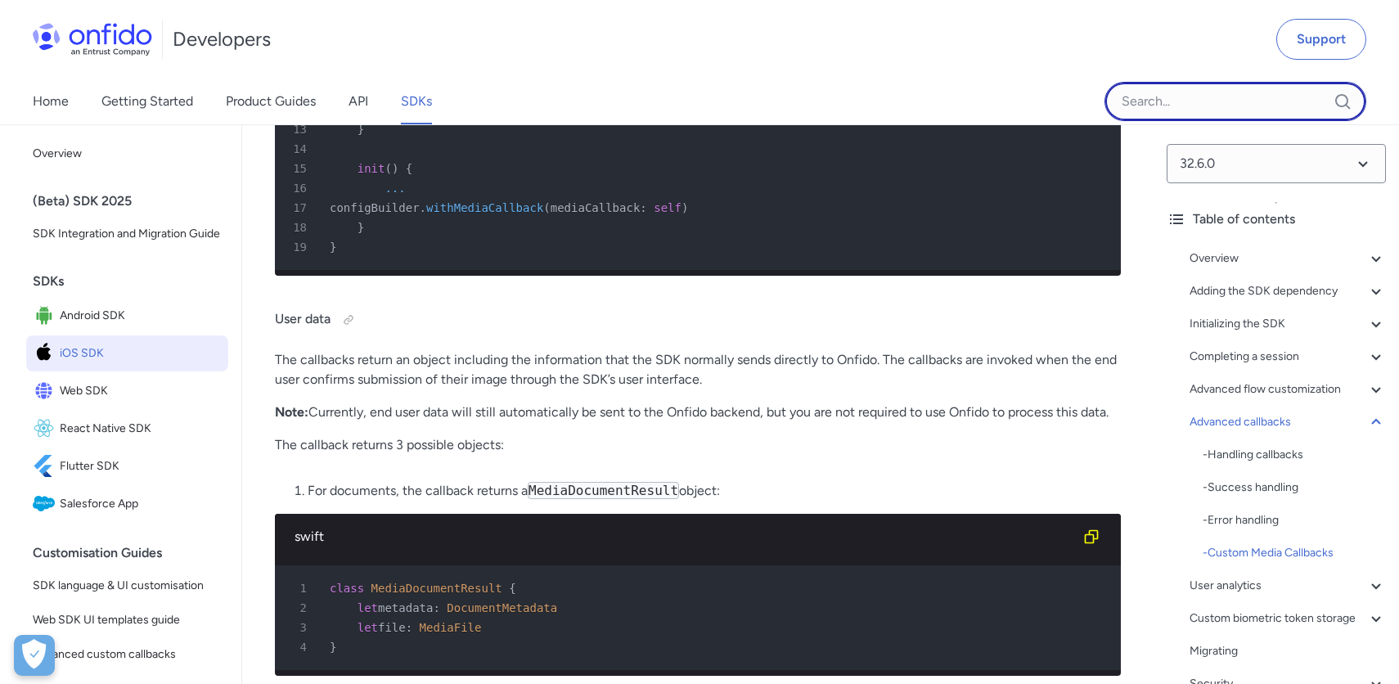
click at [1184, 109] on input "Onfido search input field" at bounding box center [1235, 101] width 262 height 39
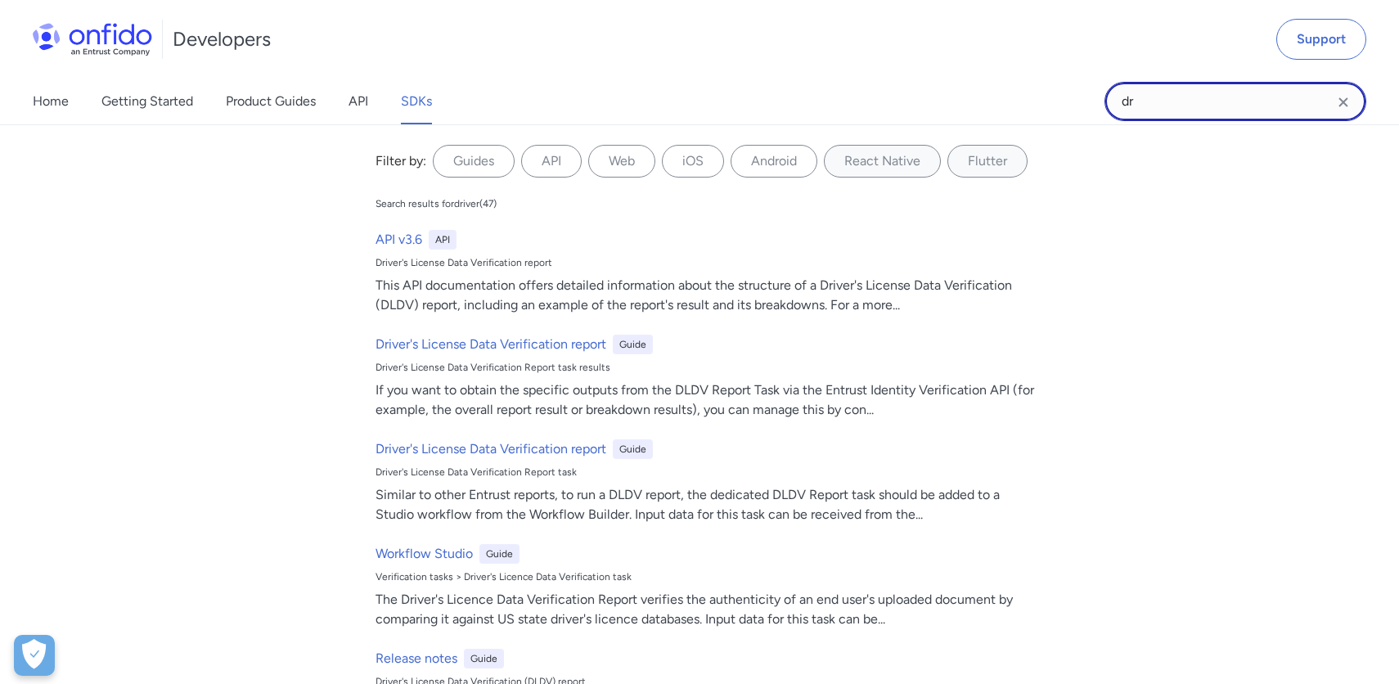
type input "d"
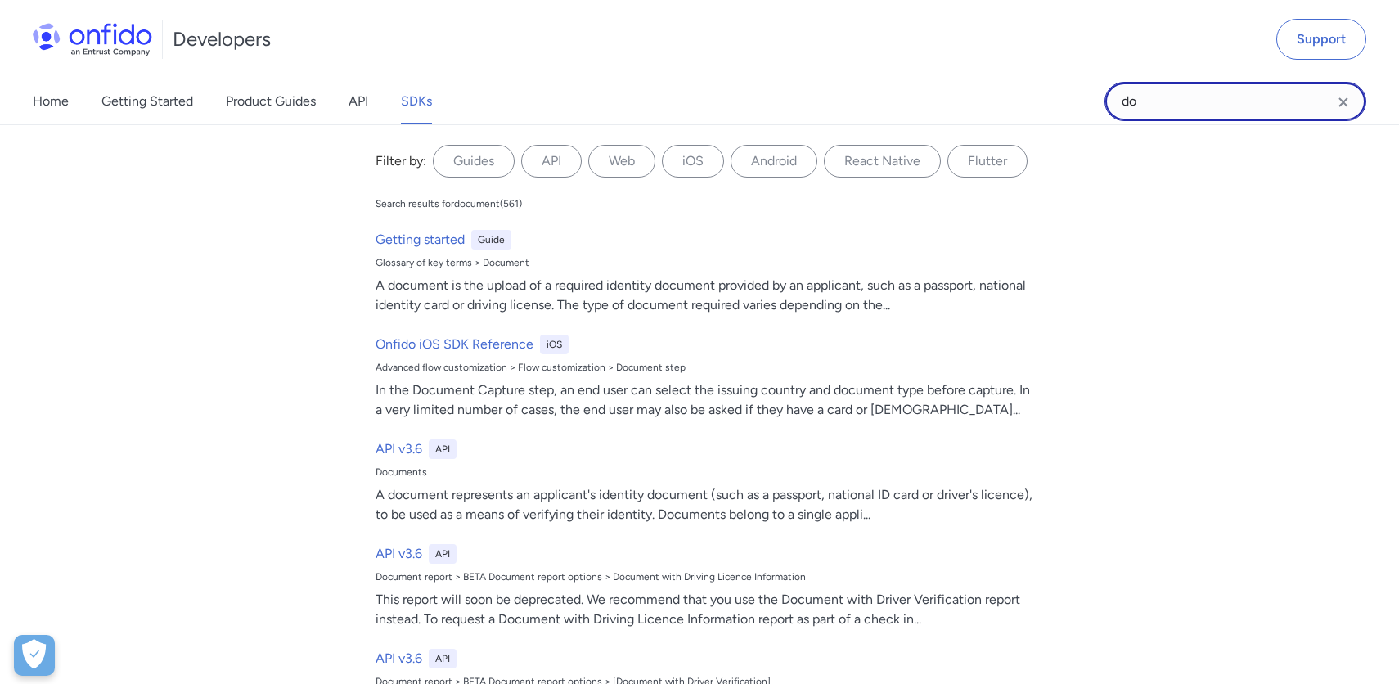
type input "d"
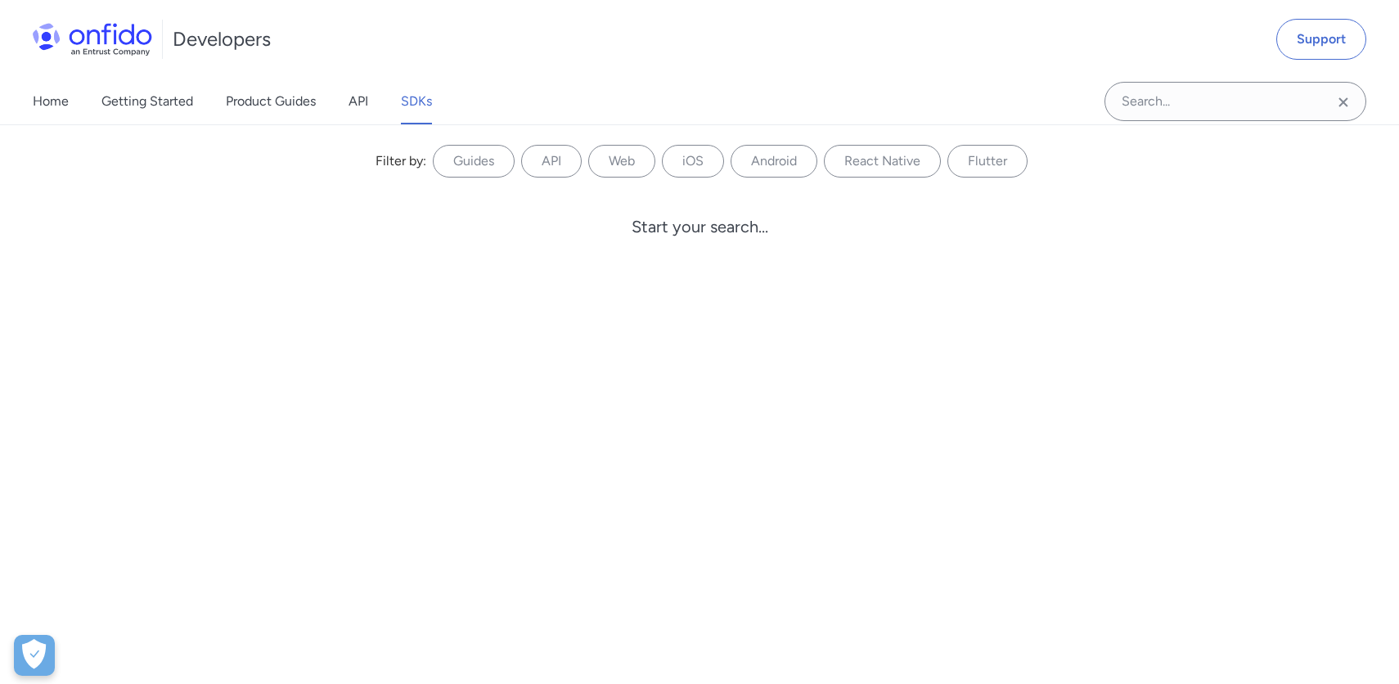
click at [1336, 108] on icon "Clear search field button" at bounding box center [1343, 102] width 20 height 20
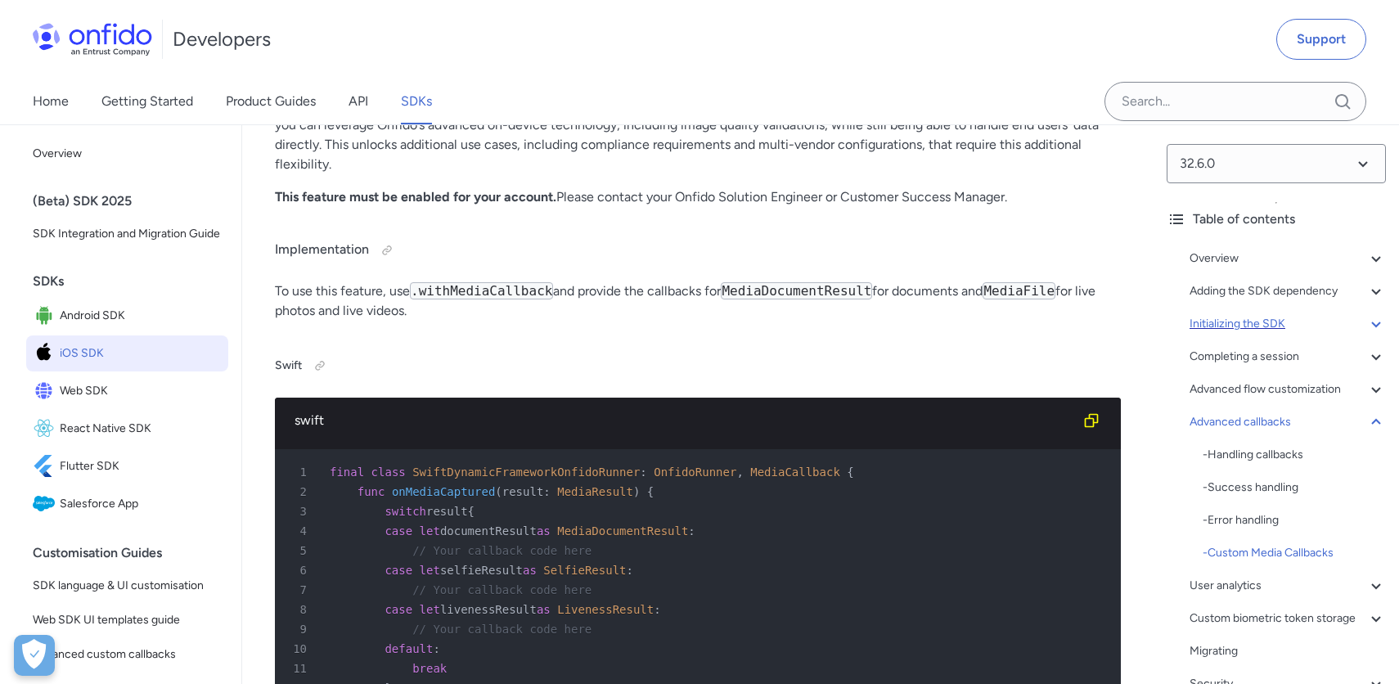
scroll to position [40192, 0]
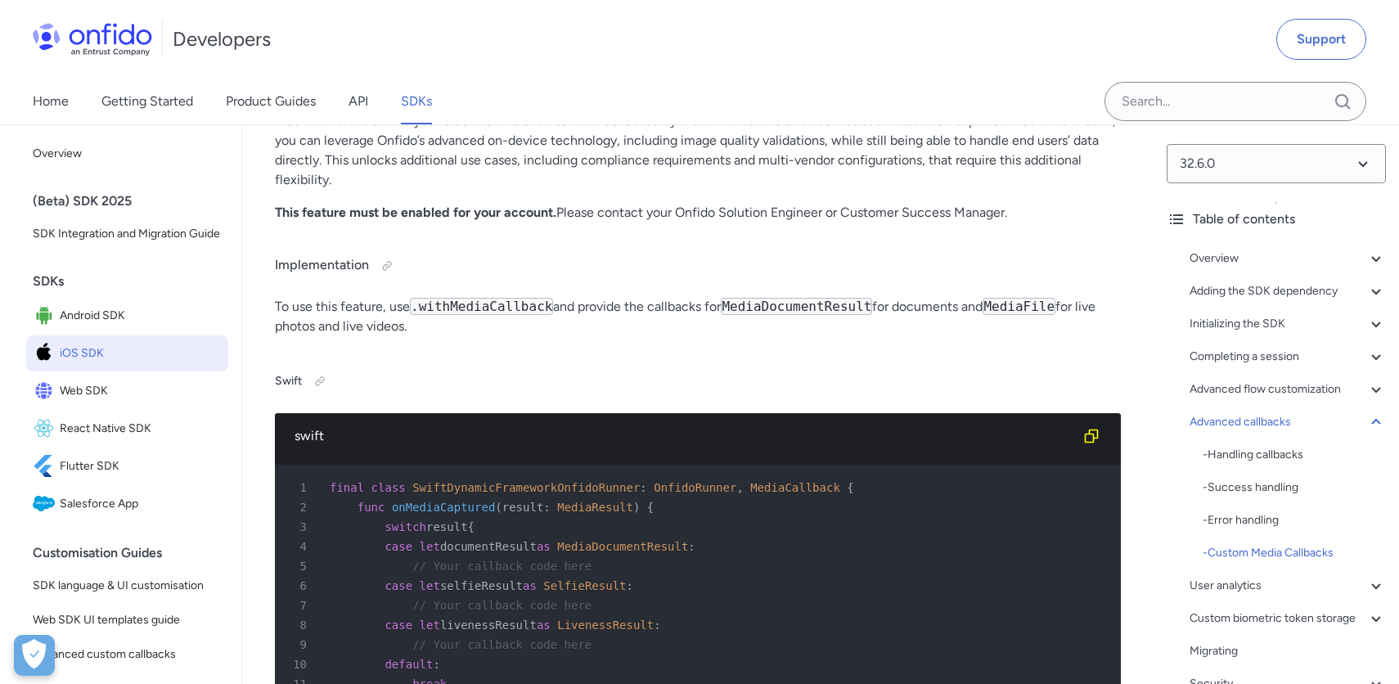
click at [1273, 242] on div "Overview - Environments and testing with the SDK - Going Live Adding the SDK de…" at bounding box center [1275, 539] width 219 height 595
click at [1217, 261] on div "Overview" at bounding box center [1287, 259] width 196 height 20
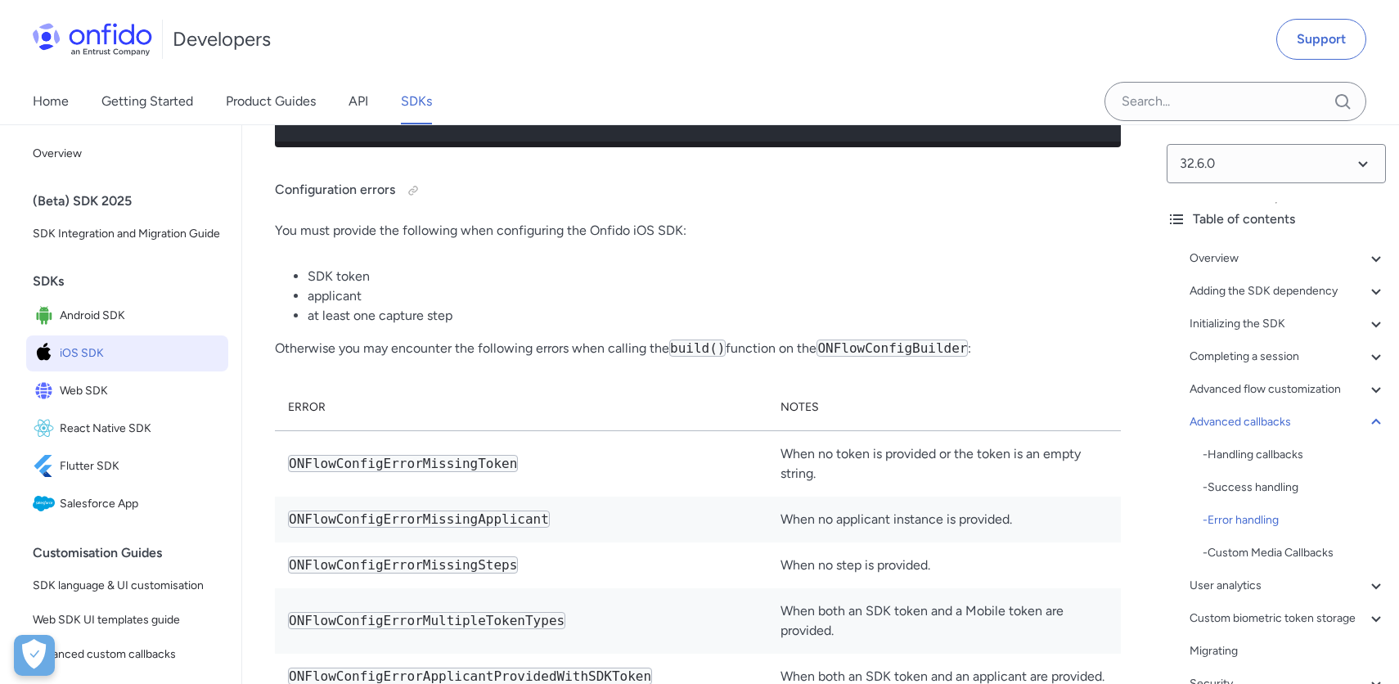
scroll to position [39259, 0]
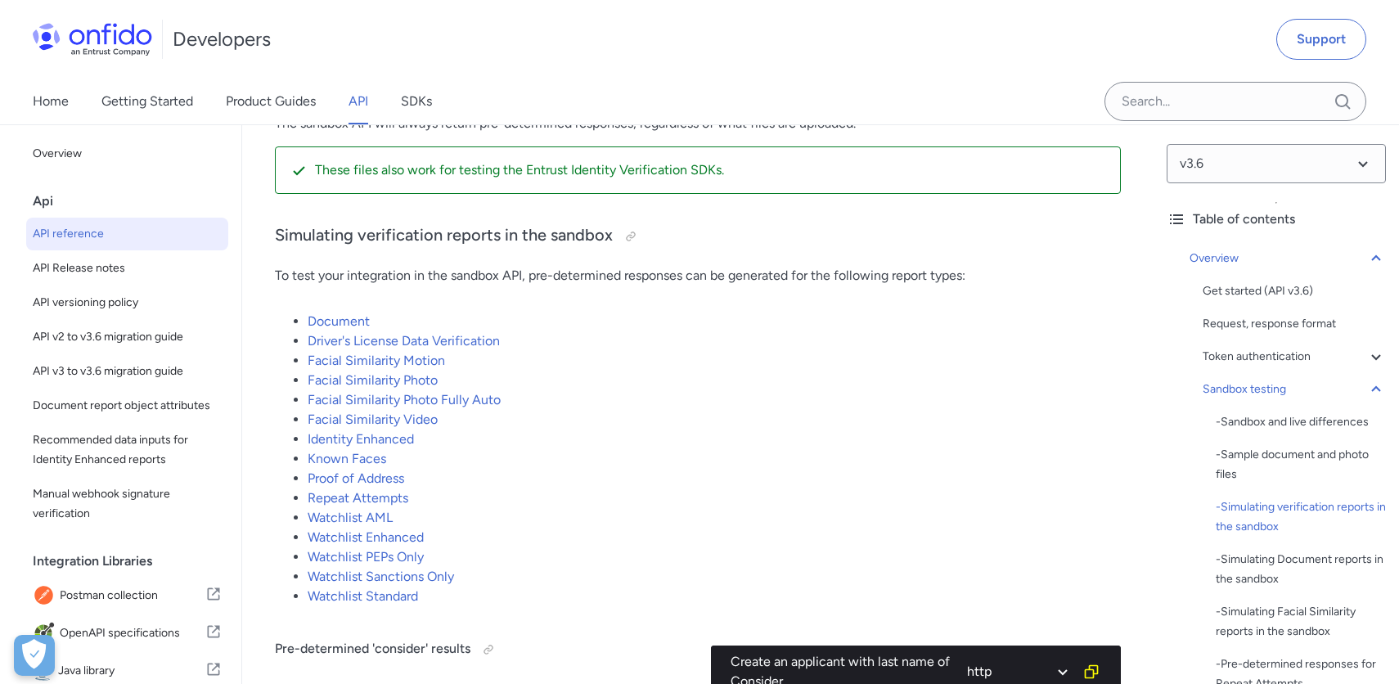
scroll to position [3240, 0]
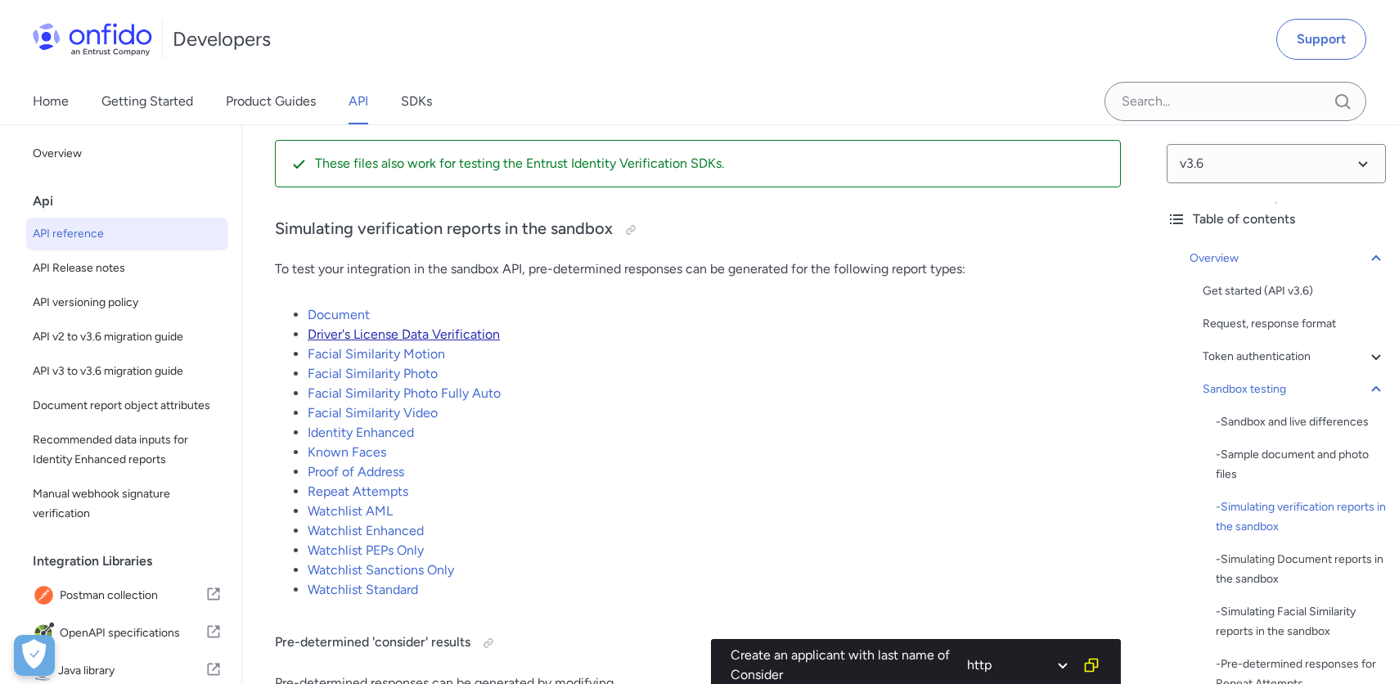
click at [466, 335] on link "Driver's License Data Verification" at bounding box center [404, 334] width 192 height 16
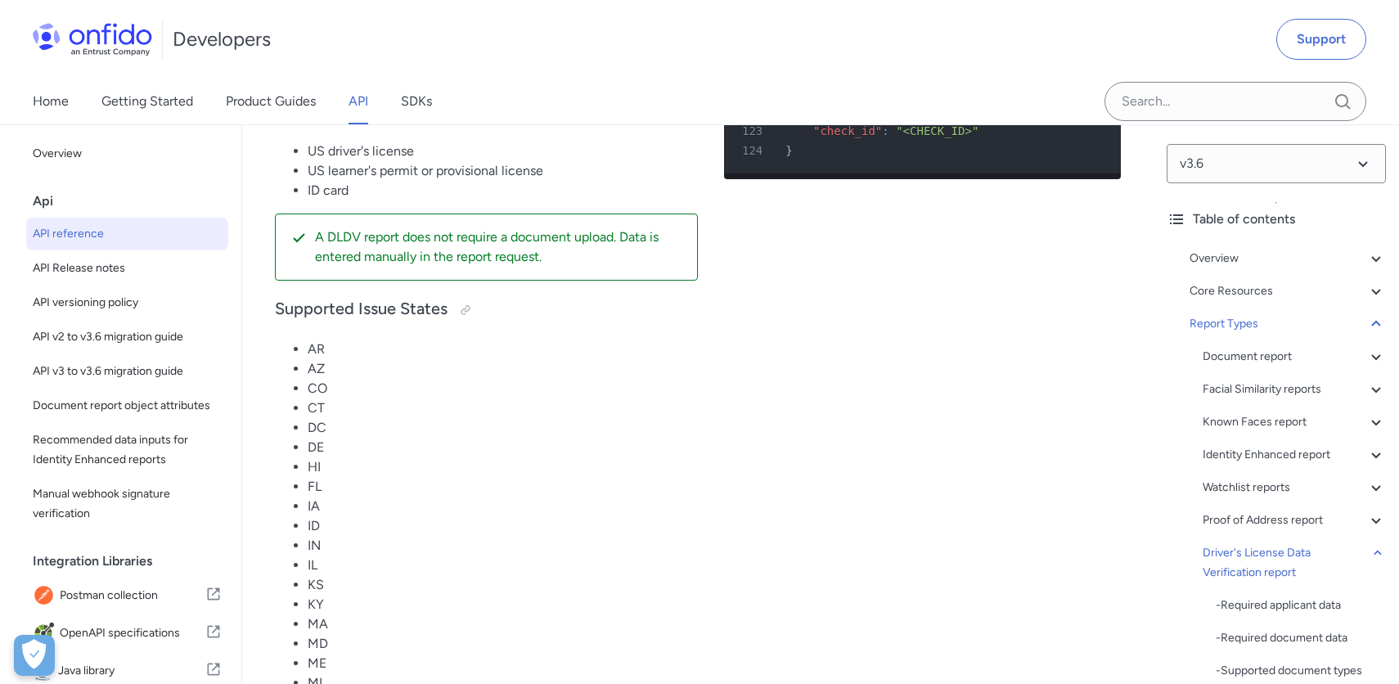
scroll to position [118089, 0]
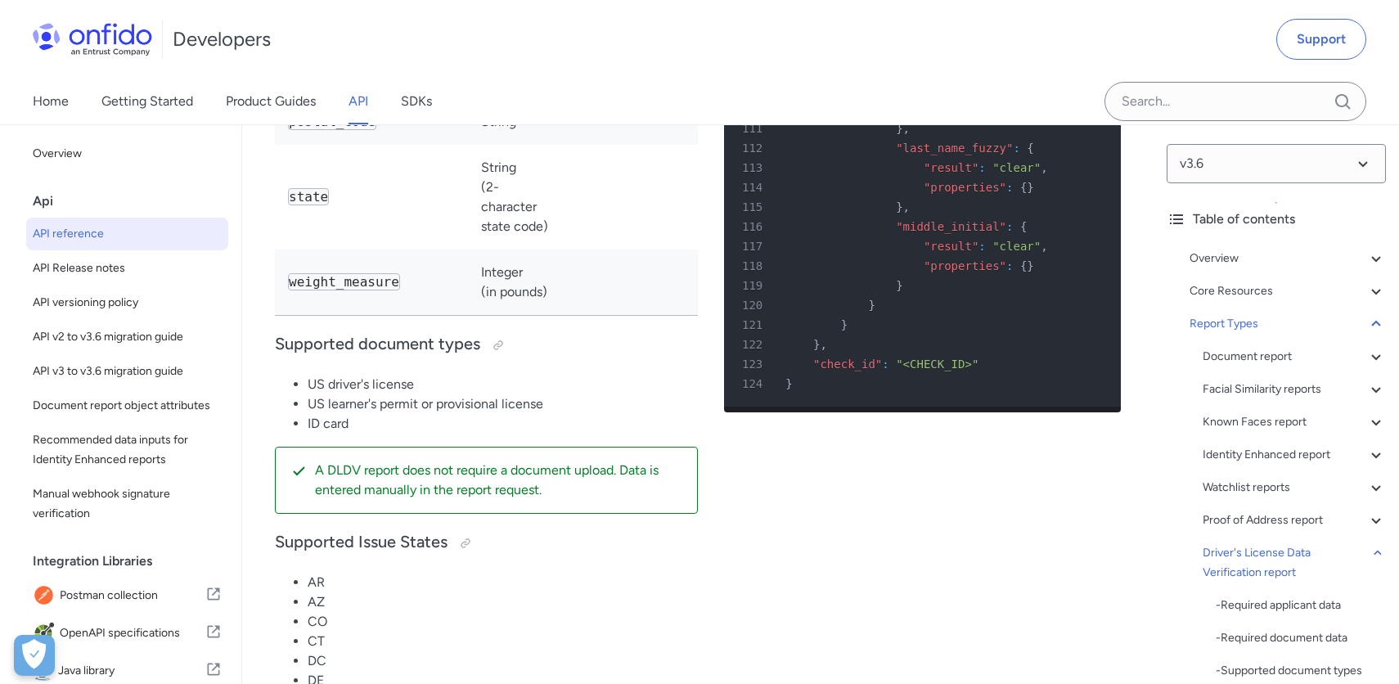
scroll to position [117834, 0]
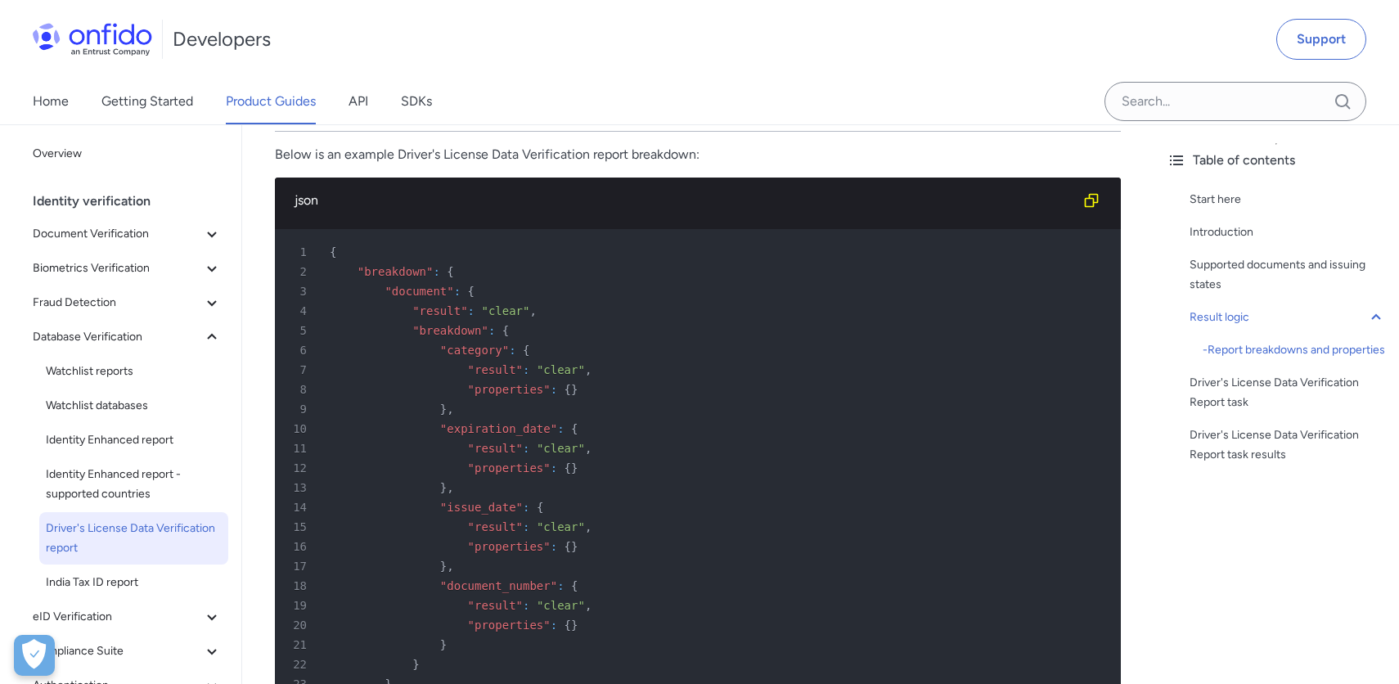
scroll to position [2606, 0]
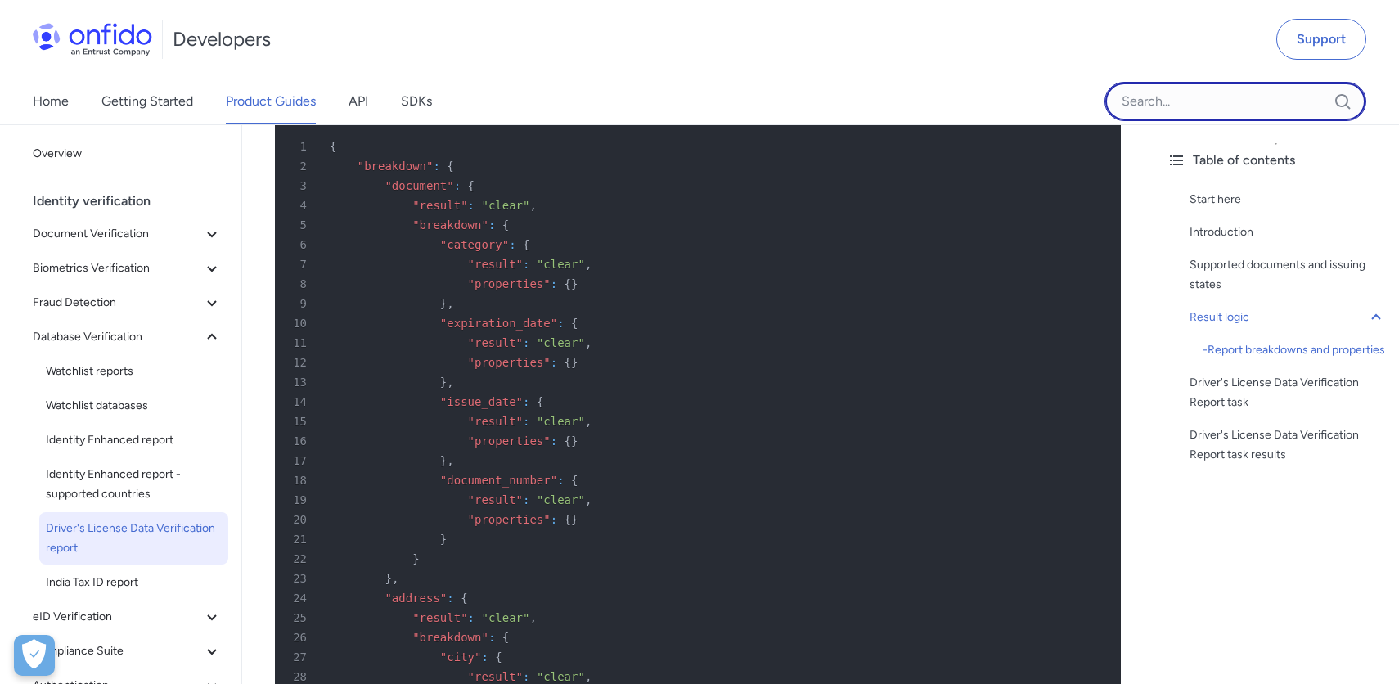
click at [1202, 106] on input "Onfido search input field" at bounding box center [1235, 101] width 262 height 39
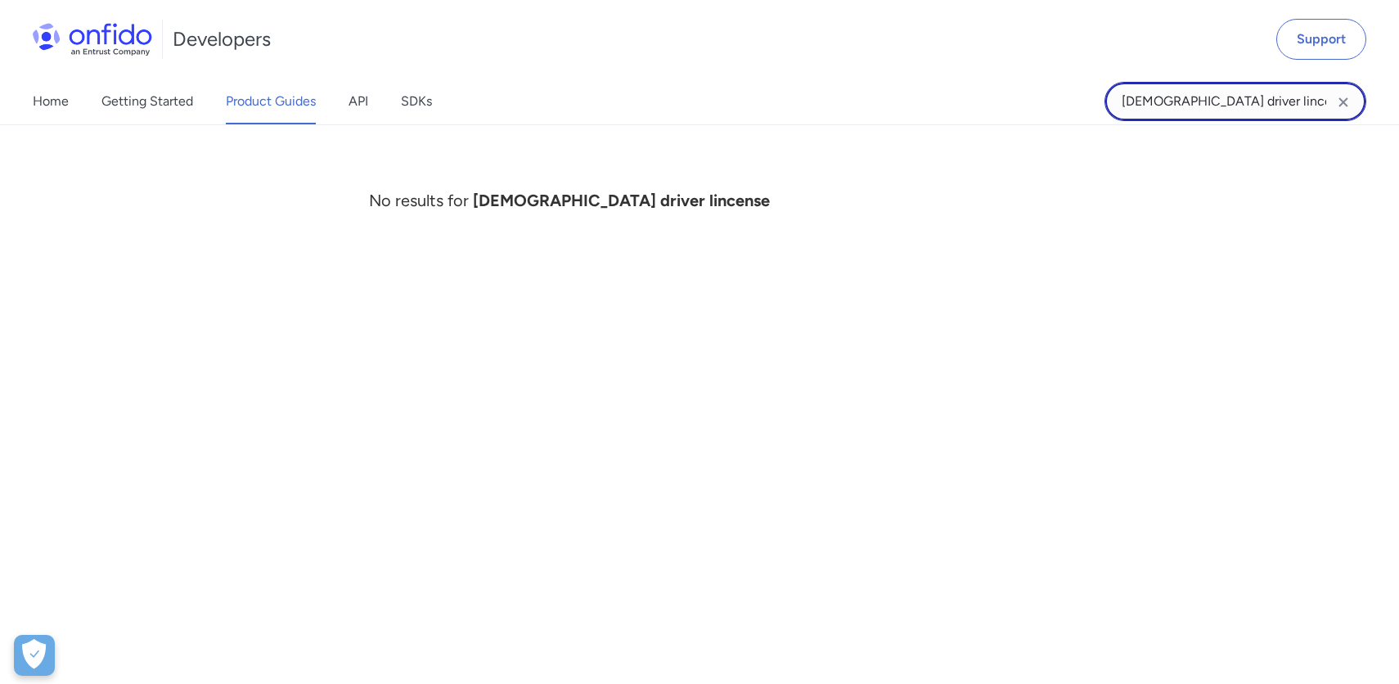
drag, startPoint x: 1150, startPoint y: 103, endPoint x: 1108, endPoint y: 103, distance: 41.7
click at [1108, 103] on input "[DEMOGRAPHIC_DATA] driver lincense" at bounding box center [1235, 101] width 262 height 39
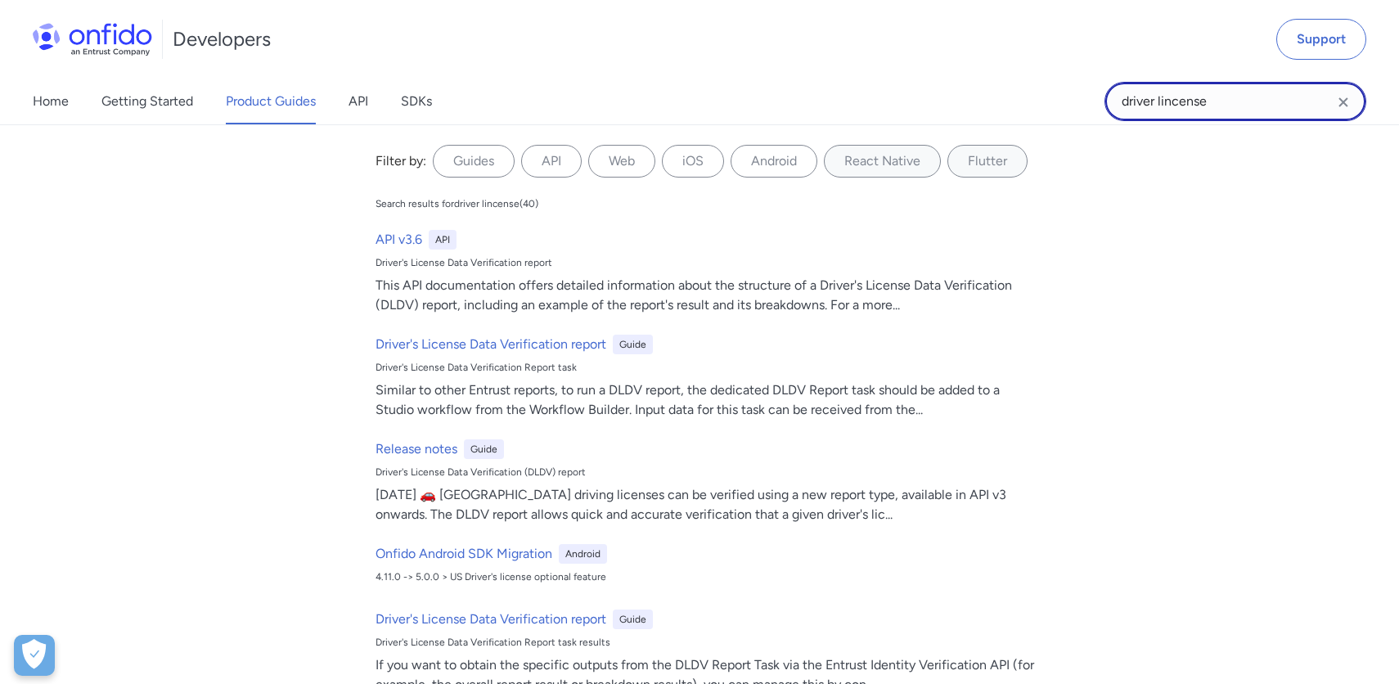
click at [1172, 102] on input "driver lincense" at bounding box center [1235, 101] width 262 height 39
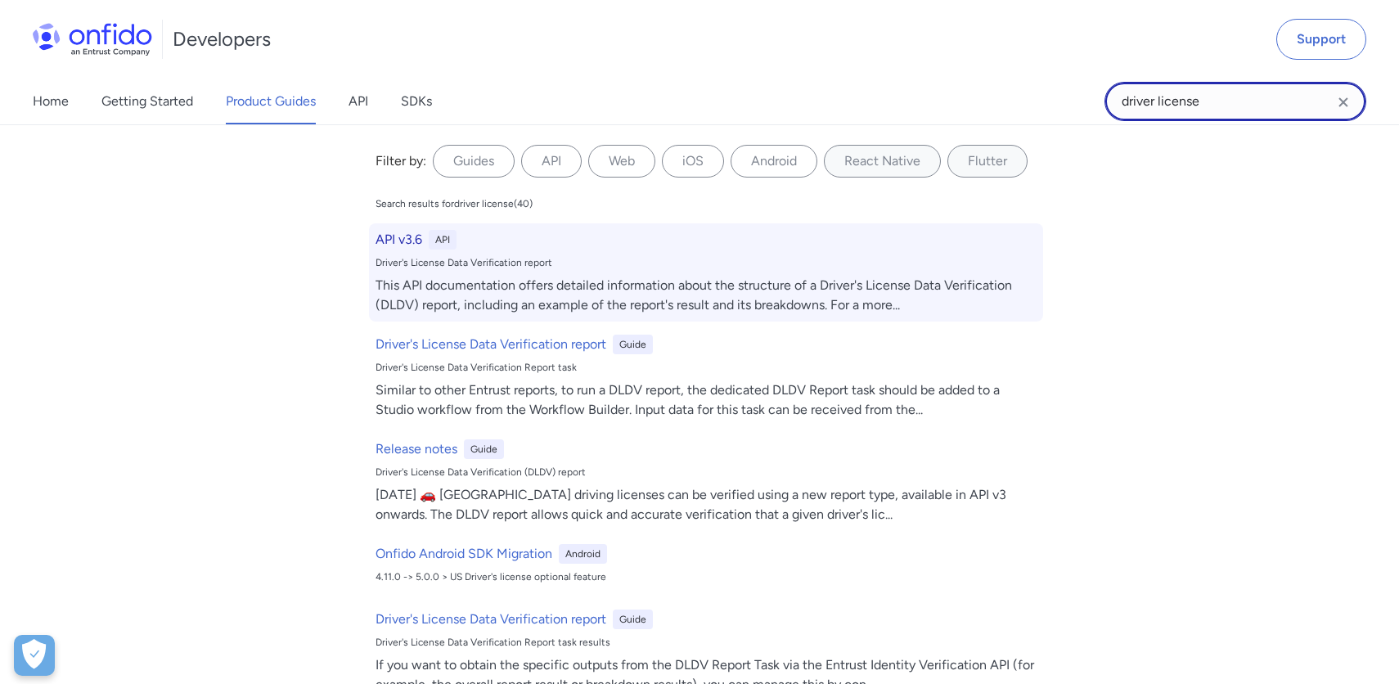
type input "driver license"
click at [408, 241] on h6 "API v3.6" at bounding box center [398, 240] width 47 height 20
select select "http"
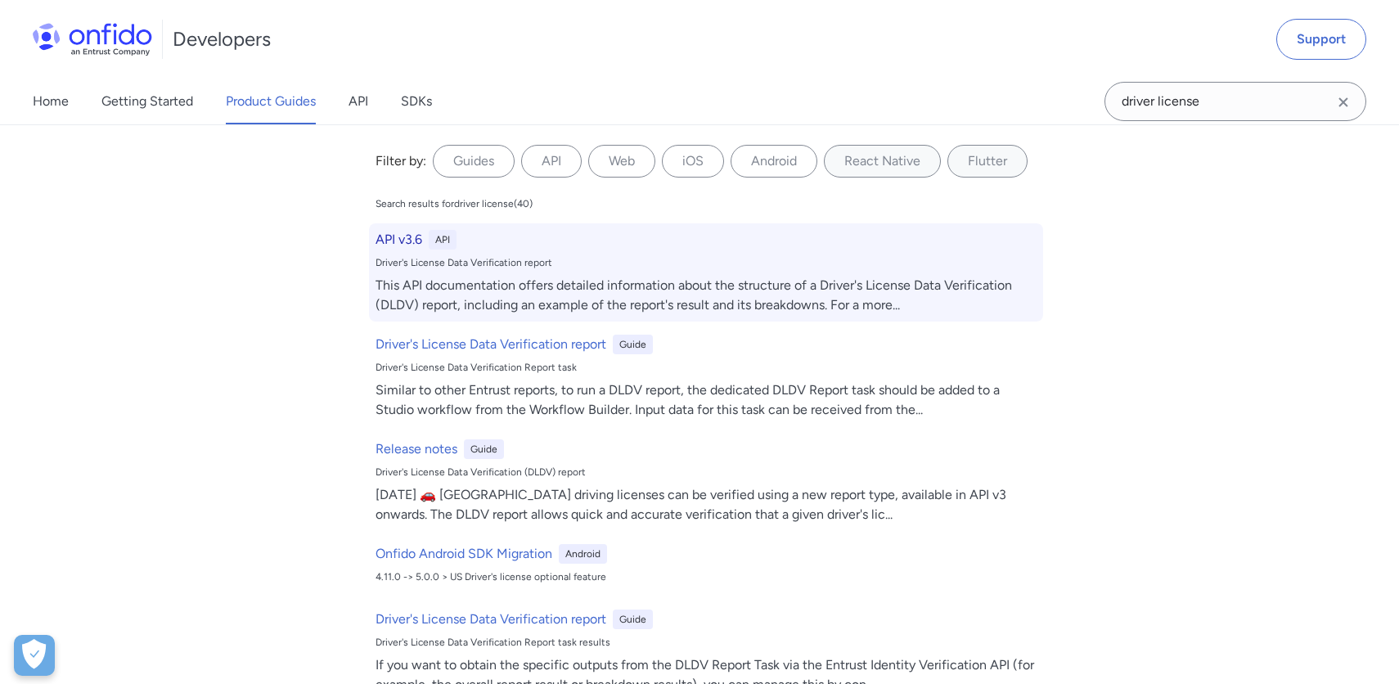
select select "http"
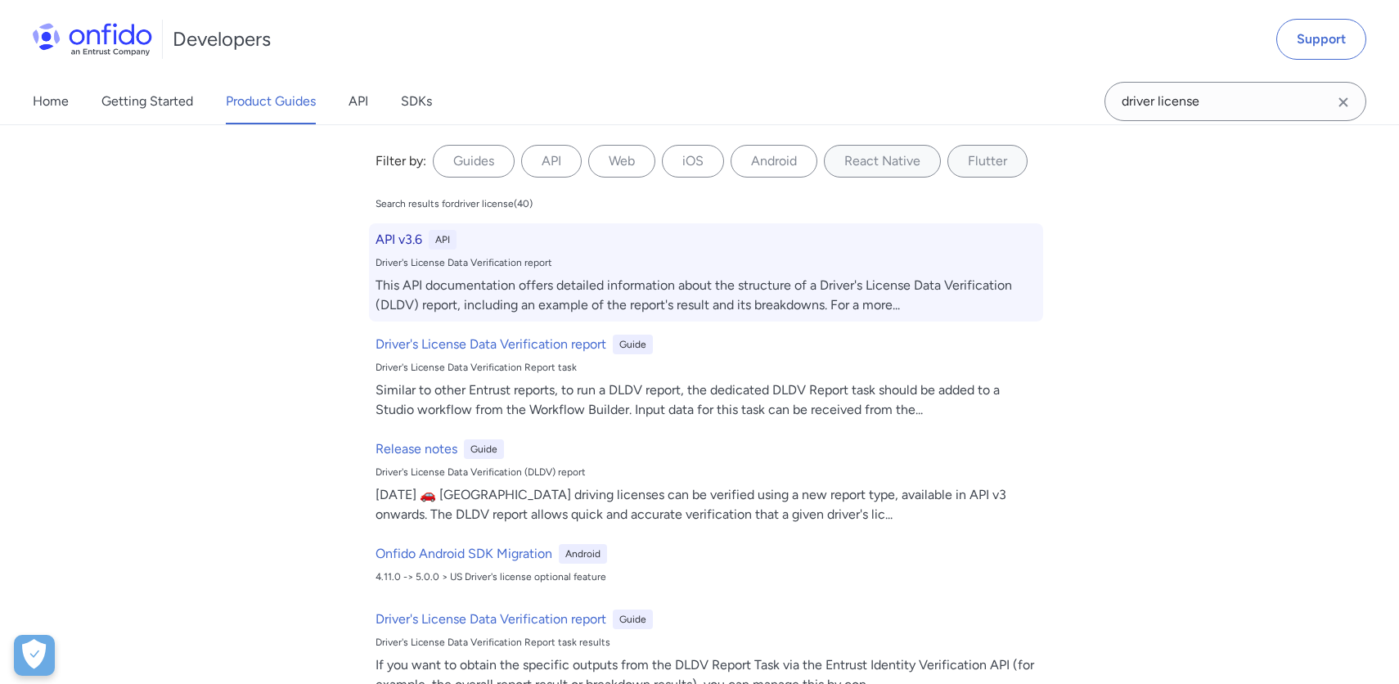
select select "http"
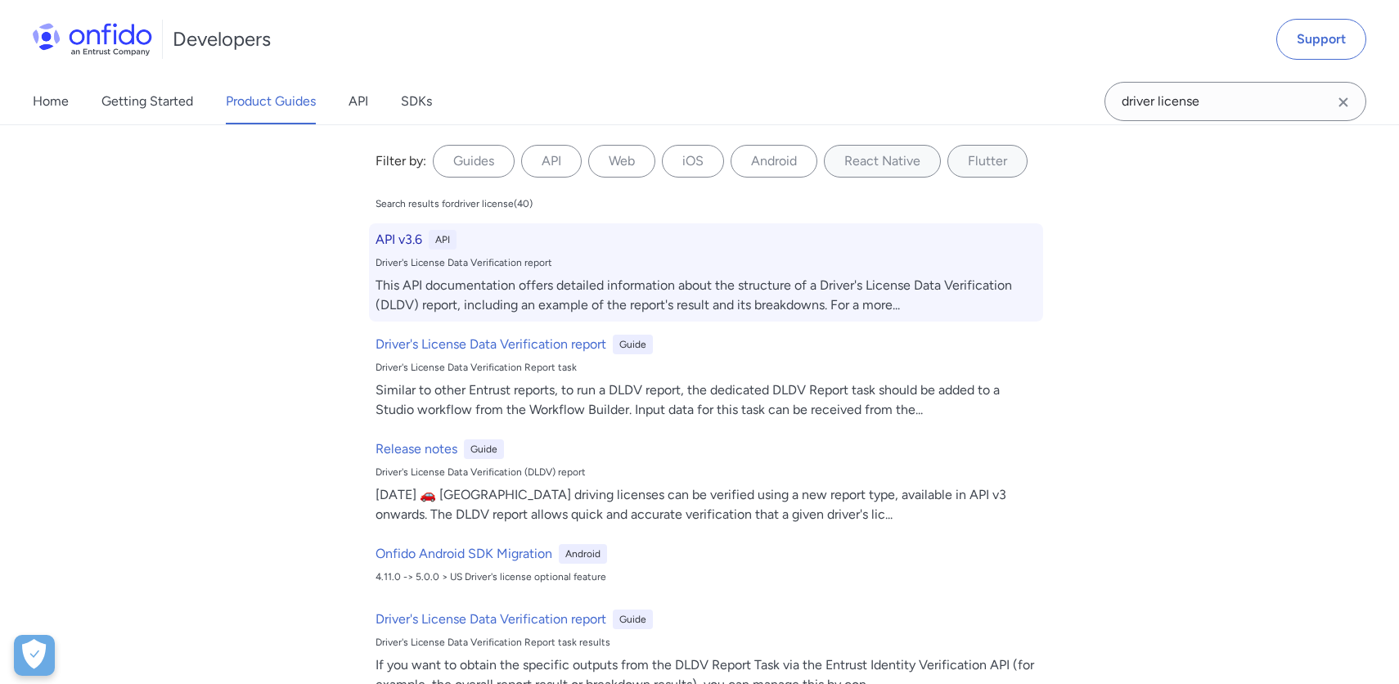
select select "http"
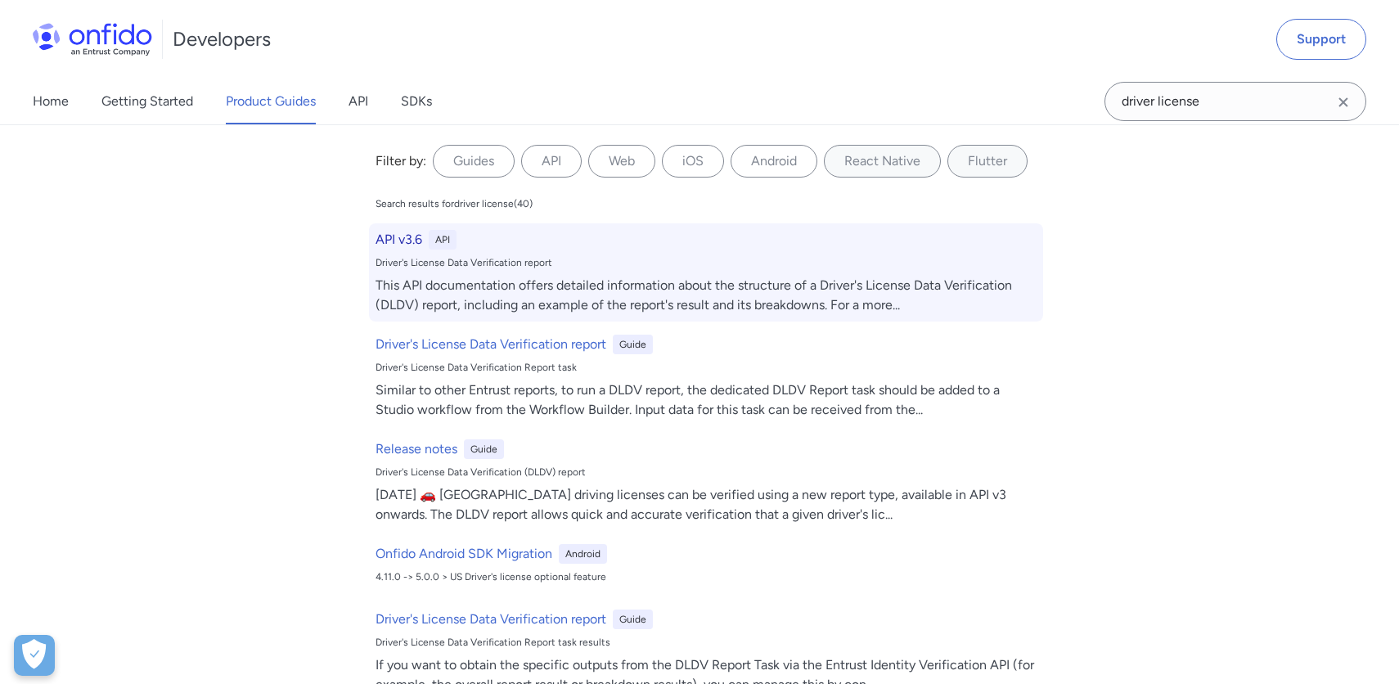
select select "http"
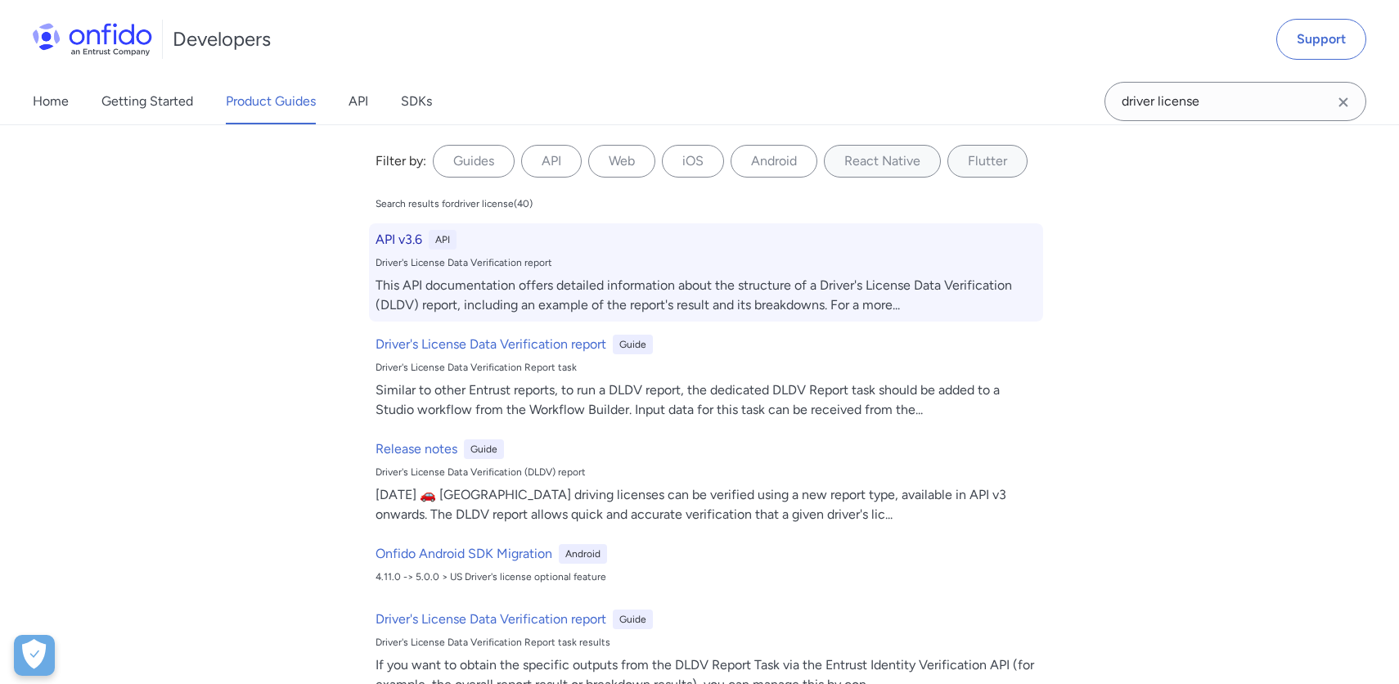
select select "http"
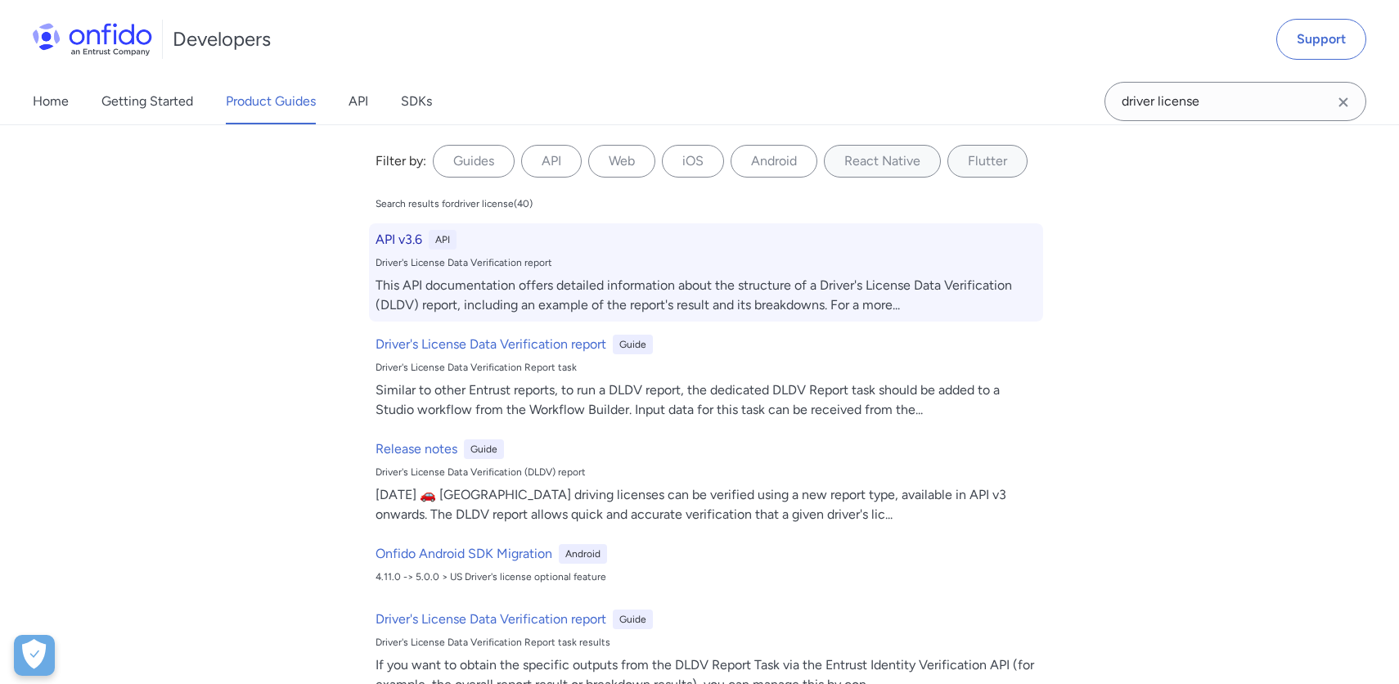
select select "http"
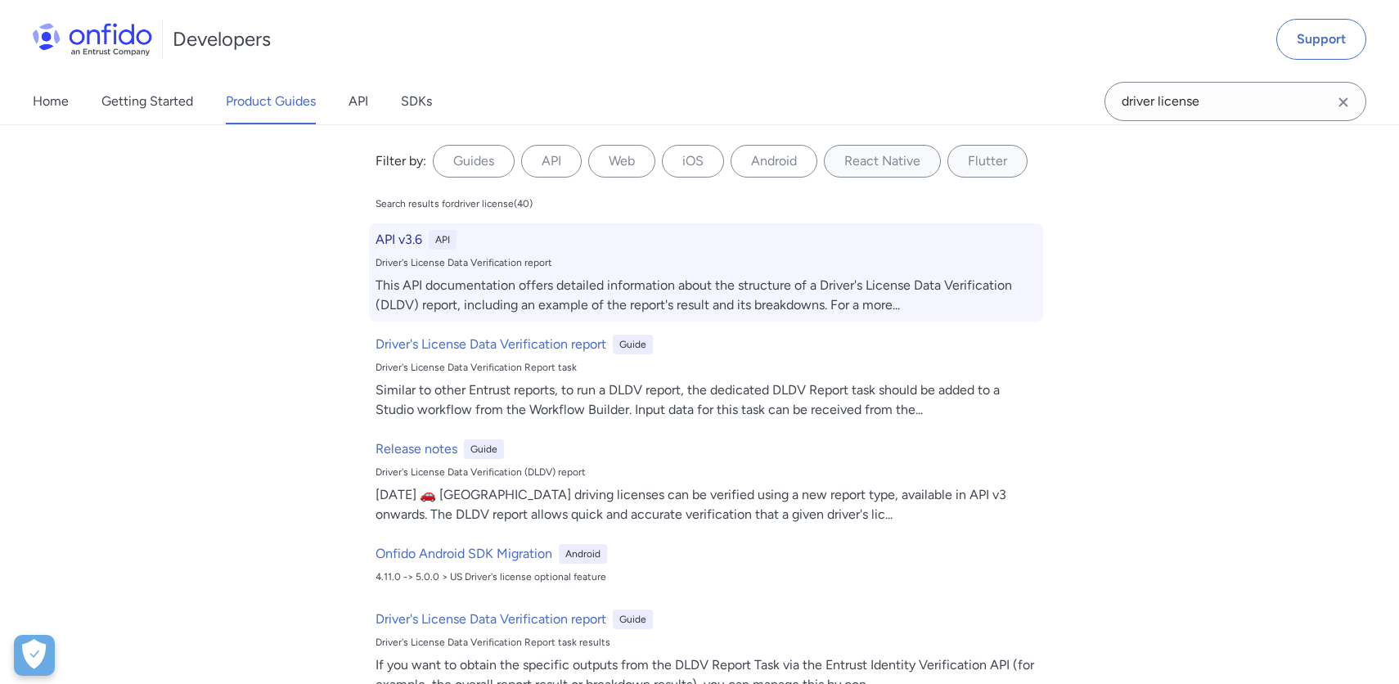
select select "http"
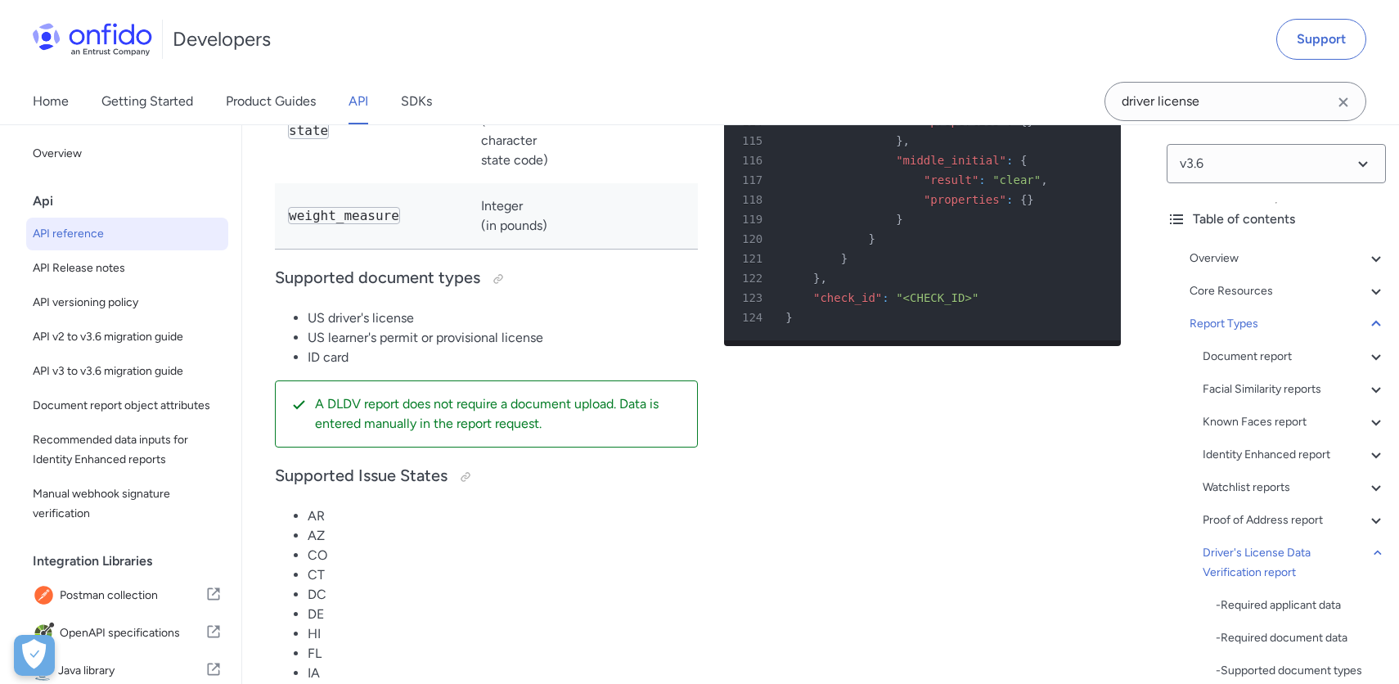
scroll to position [117900, 0]
